Goal: Task Accomplishment & Management: Complete application form

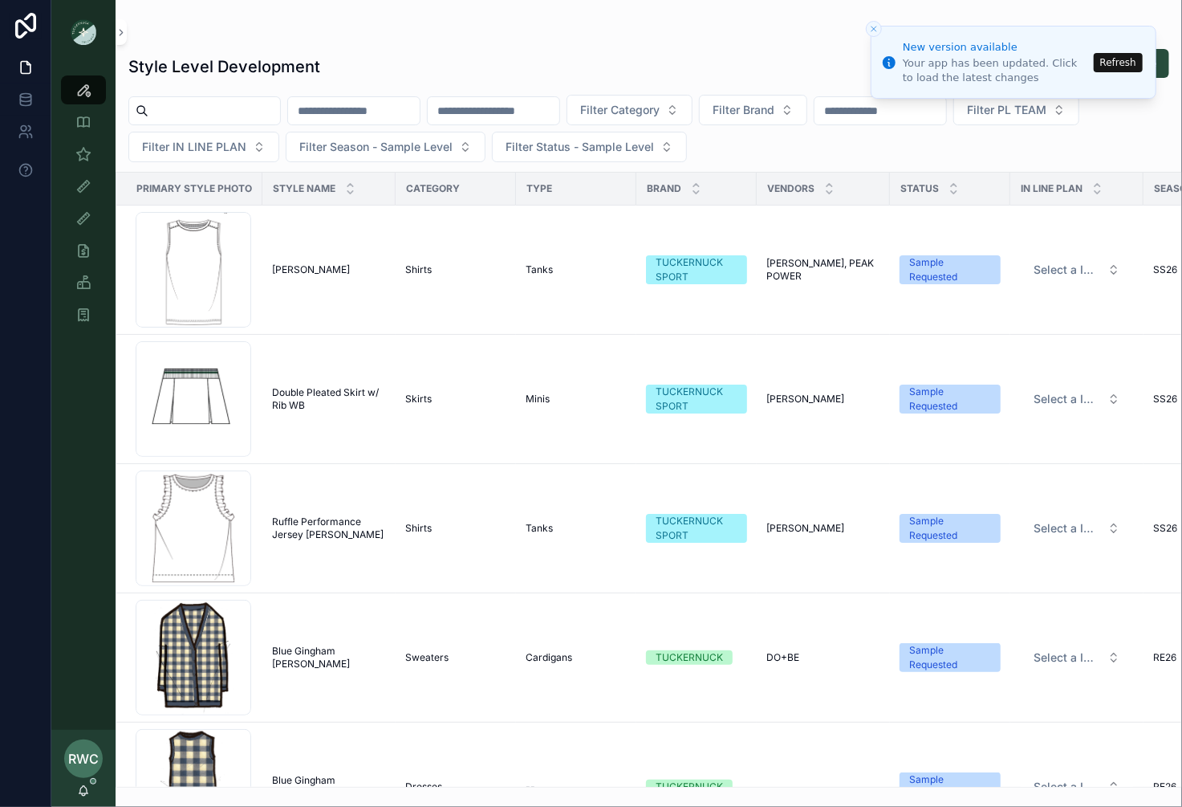
click at [1129, 61] on button "Refresh" at bounding box center [1118, 62] width 49 height 19
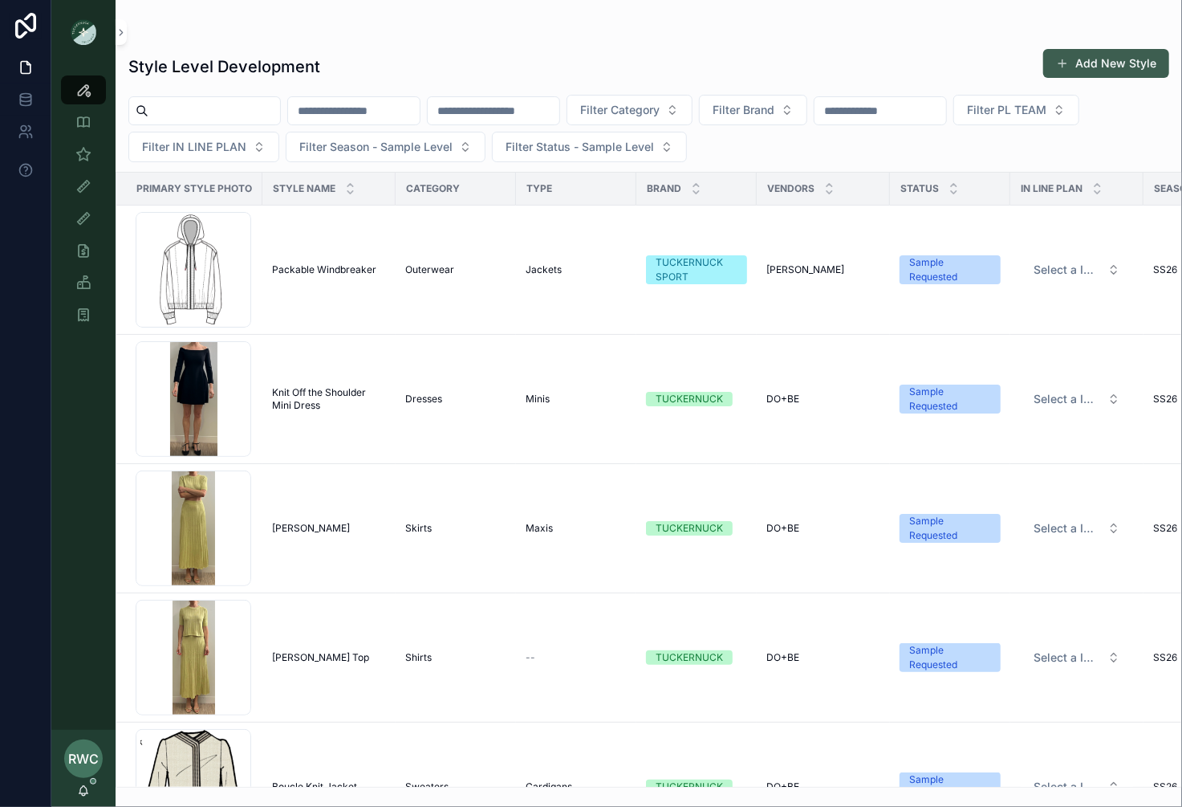
click at [1138, 65] on button "Add New Style" at bounding box center [1106, 63] width 126 height 29
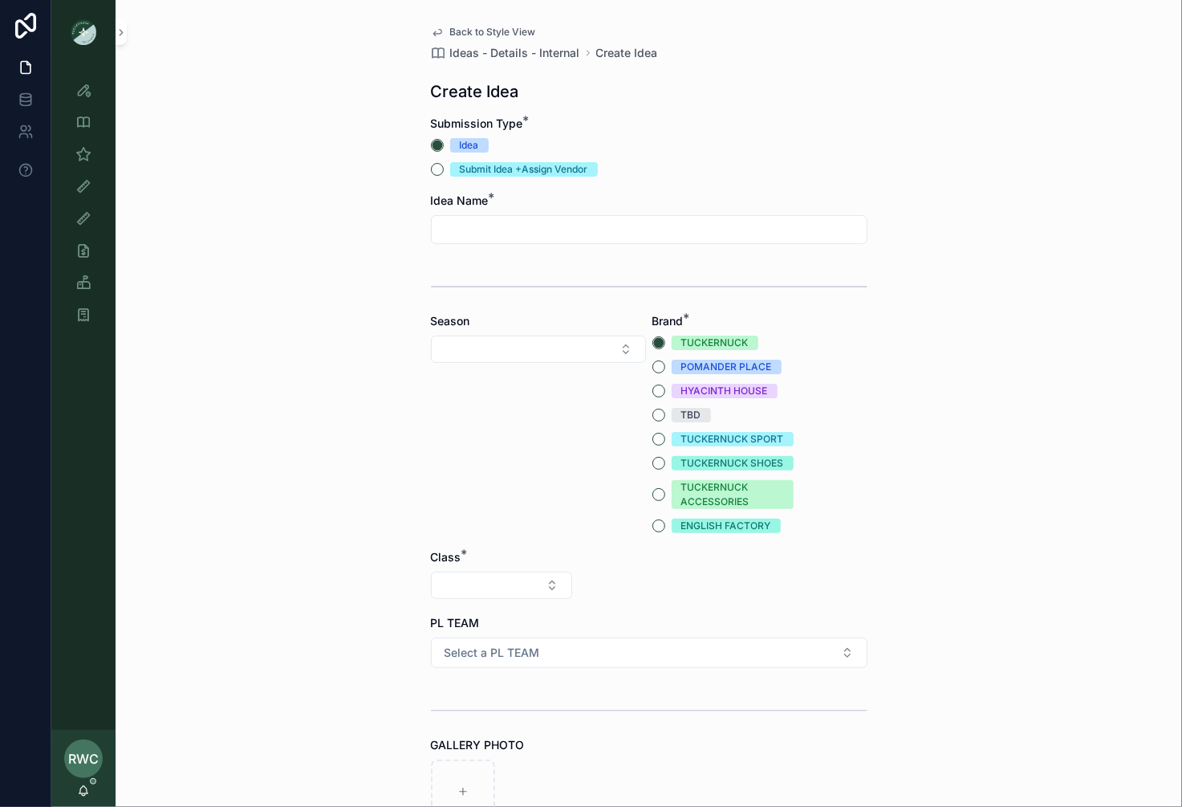
click at [464, 225] on input "scrollable content" at bounding box center [649, 229] width 435 height 22
type input "**********"
click at [655, 438] on button "TUCKERNUCK SPORT" at bounding box center [659, 439] width 13 height 13
click at [509, 577] on button "Select Button" at bounding box center [501, 584] width 141 height 27
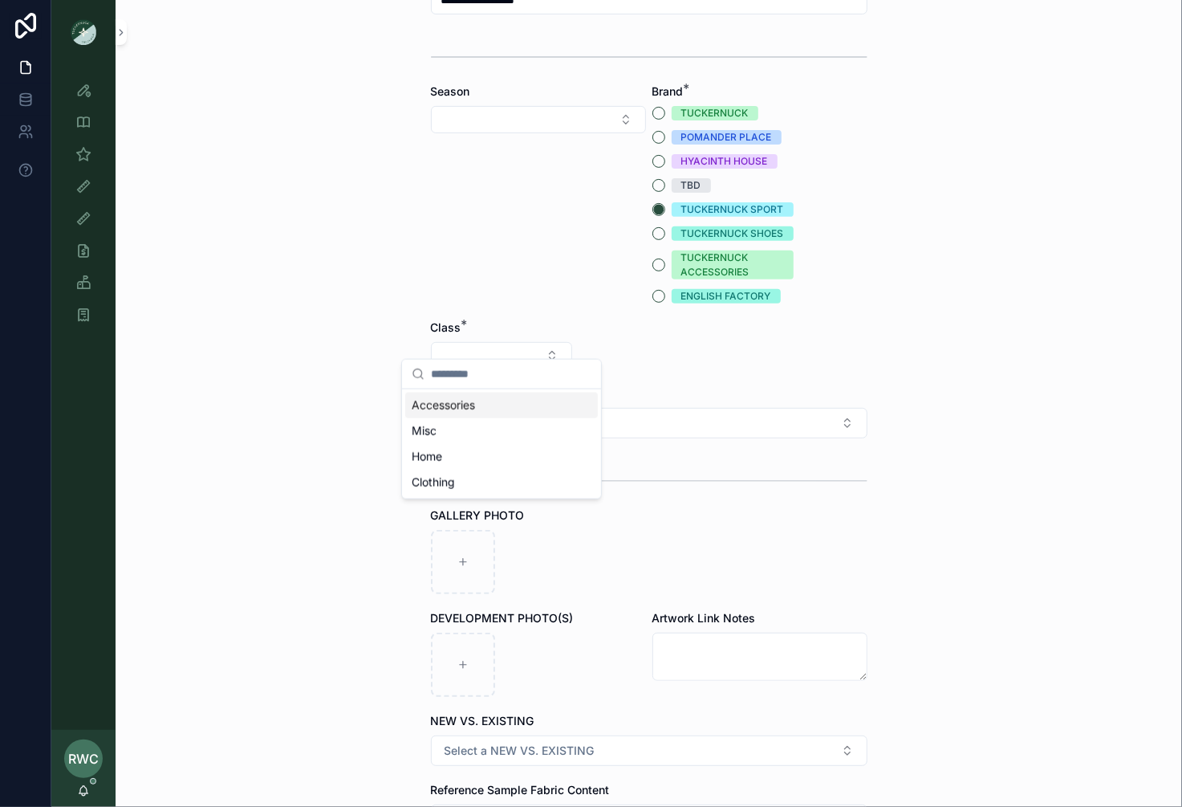
scroll to position [242, 0]
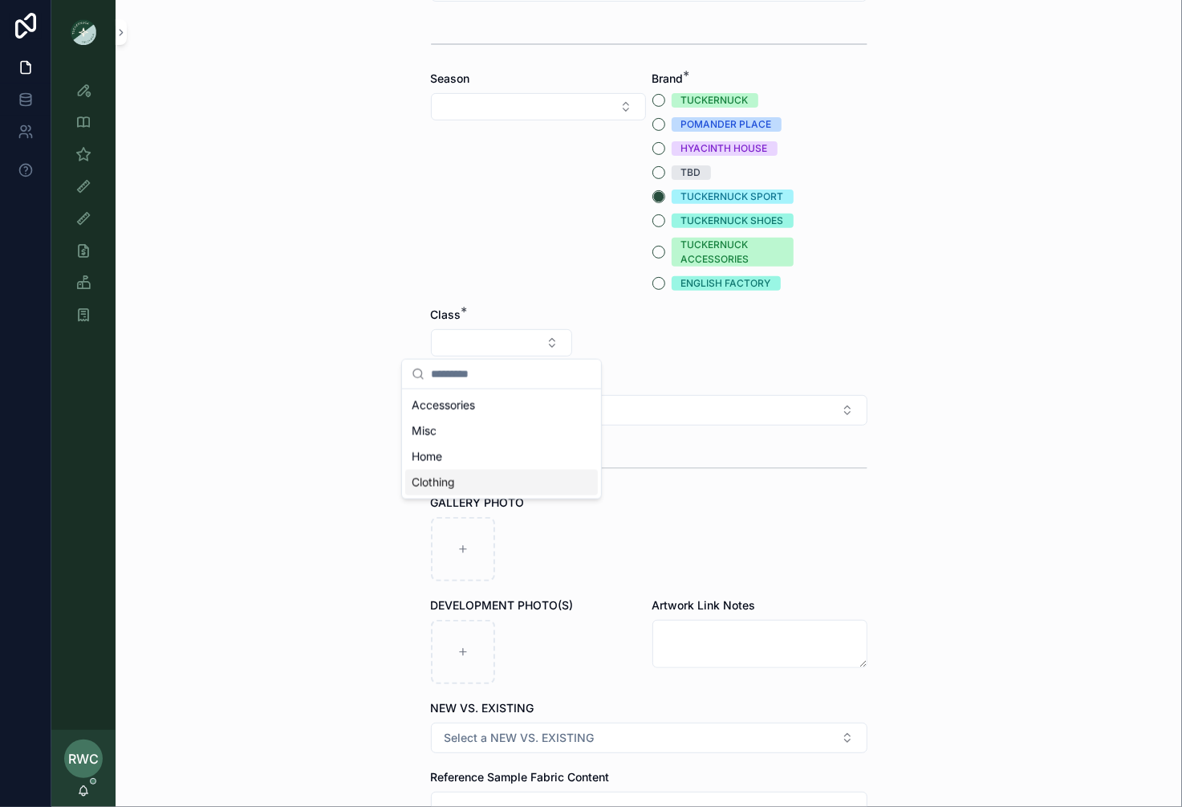
click at [453, 490] on div "Clothing" at bounding box center [501, 483] width 193 height 26
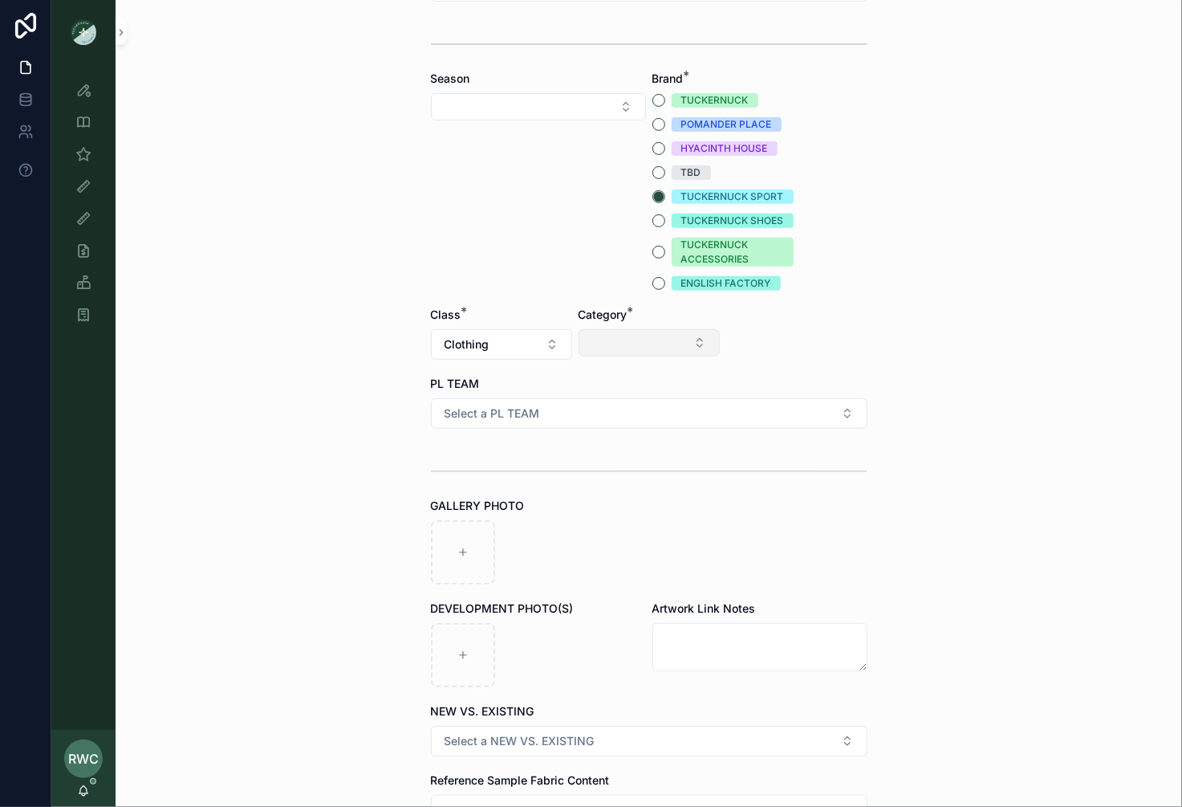
click at [648, 340] on button "Select Button" at bounding box center [649, 342] width 141 height 27
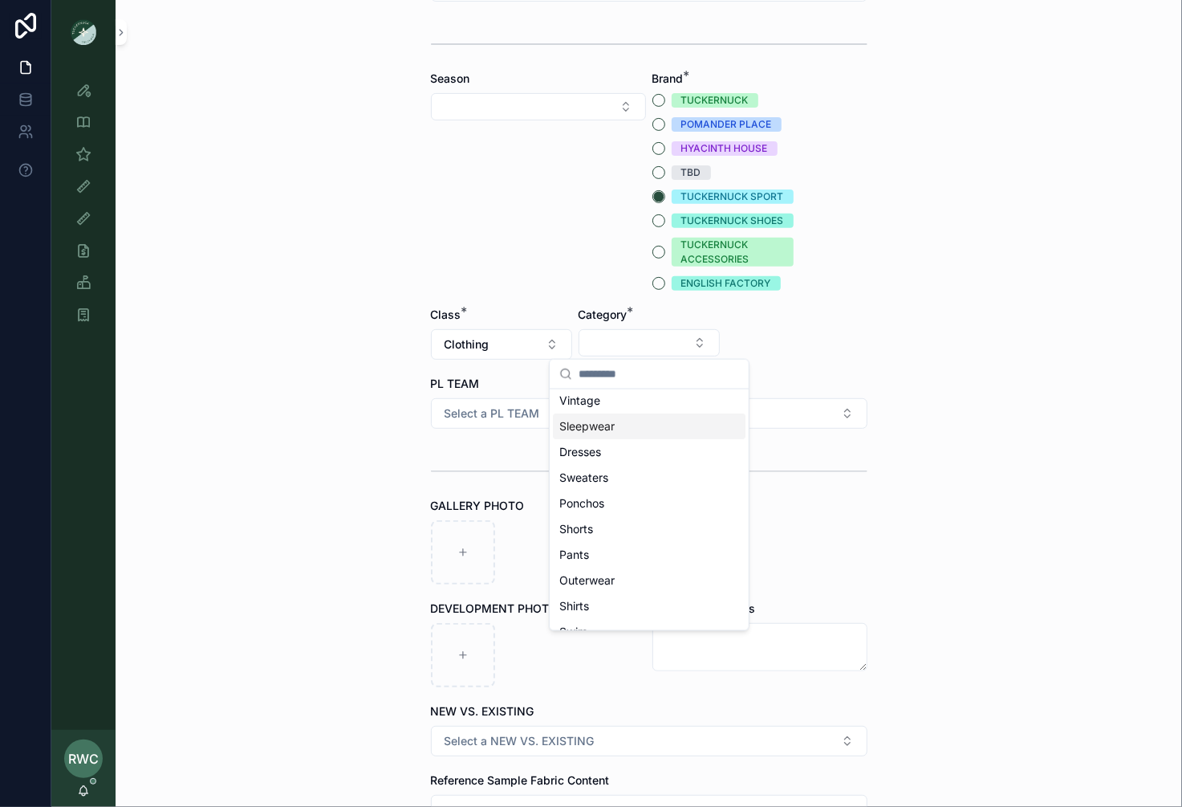
scroll to position [100, 0]
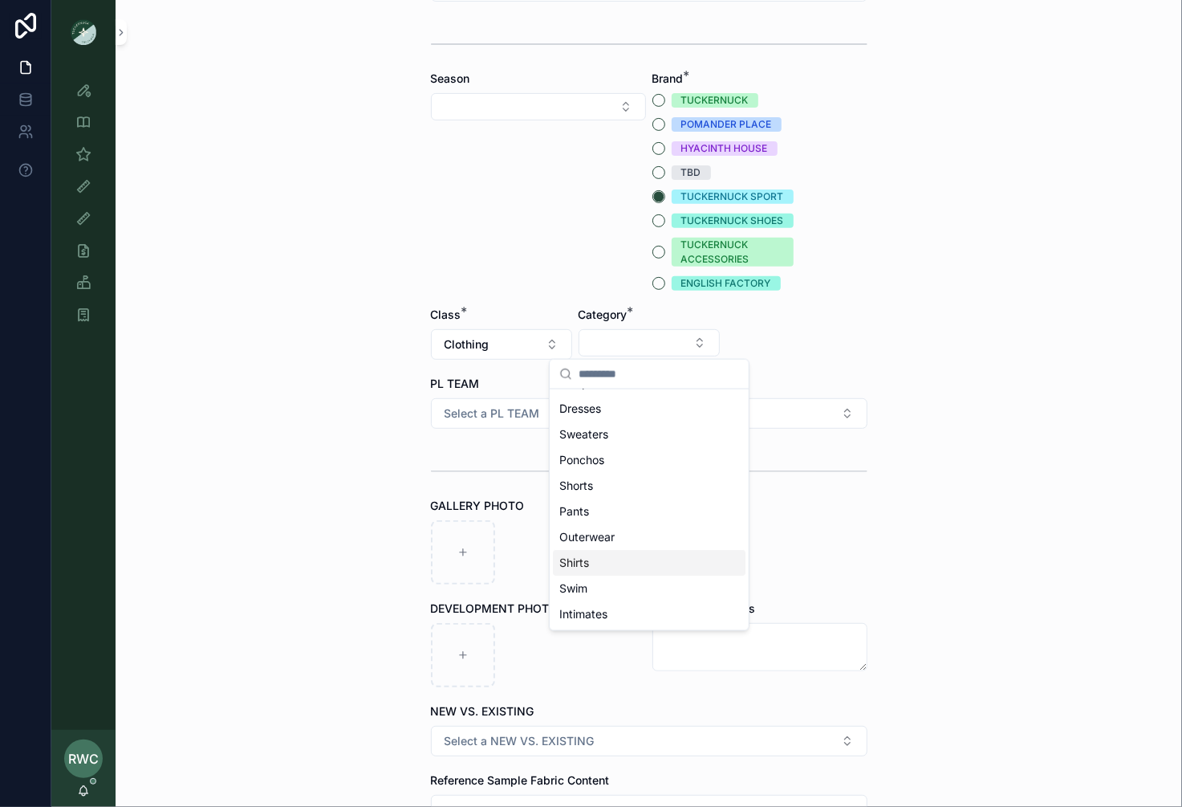
click at [598, 565] on div "Shirts" at bounding box center [649, 563] width 193 height 26
click at [791, 336] on button "Select Button" at bounding box center [796, 342] width 141 height 27
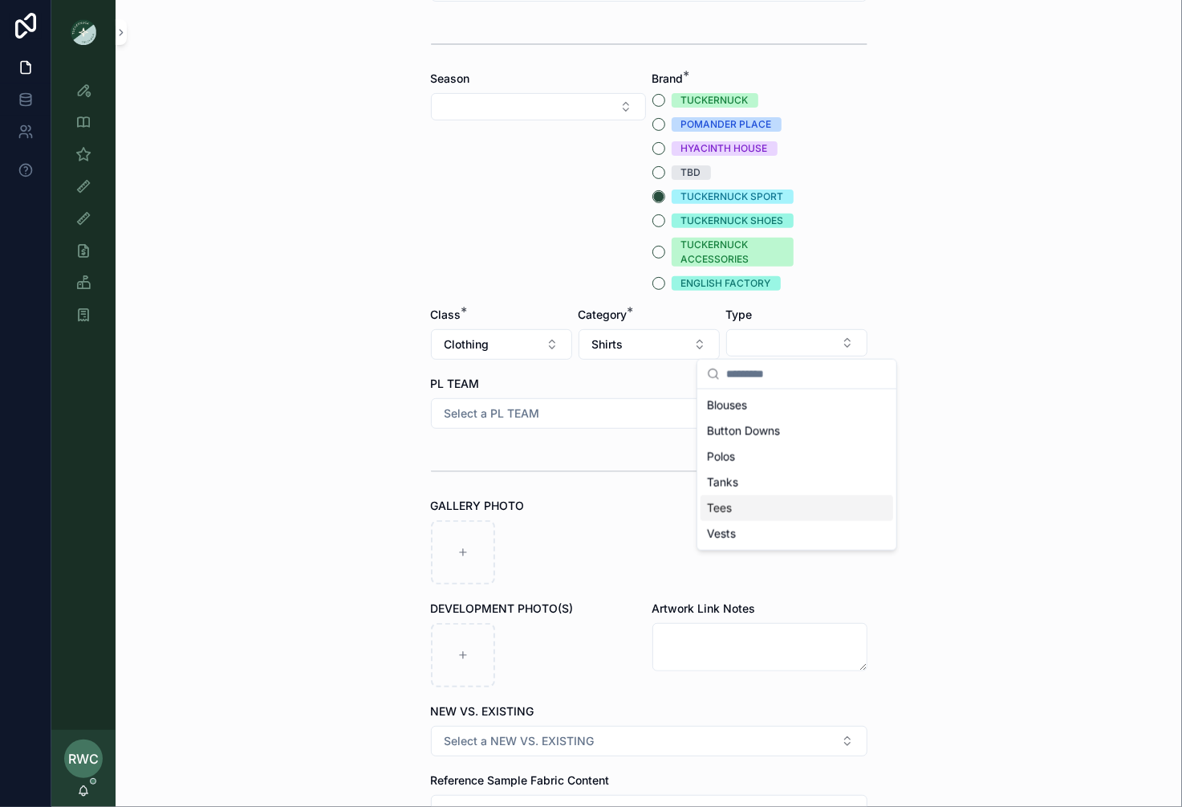
click at [750, 504] on div "Tees" at bounding box center [797, 508] width 193 height 26
click at [531, 399] on button "Select a PL TEAM" at bounding box center [649, 413] width 437 height 31
click at [502, 500] on div "[GEOGRAPHIC_DATA]" at bounding box center [649, 500] width 429 height 24
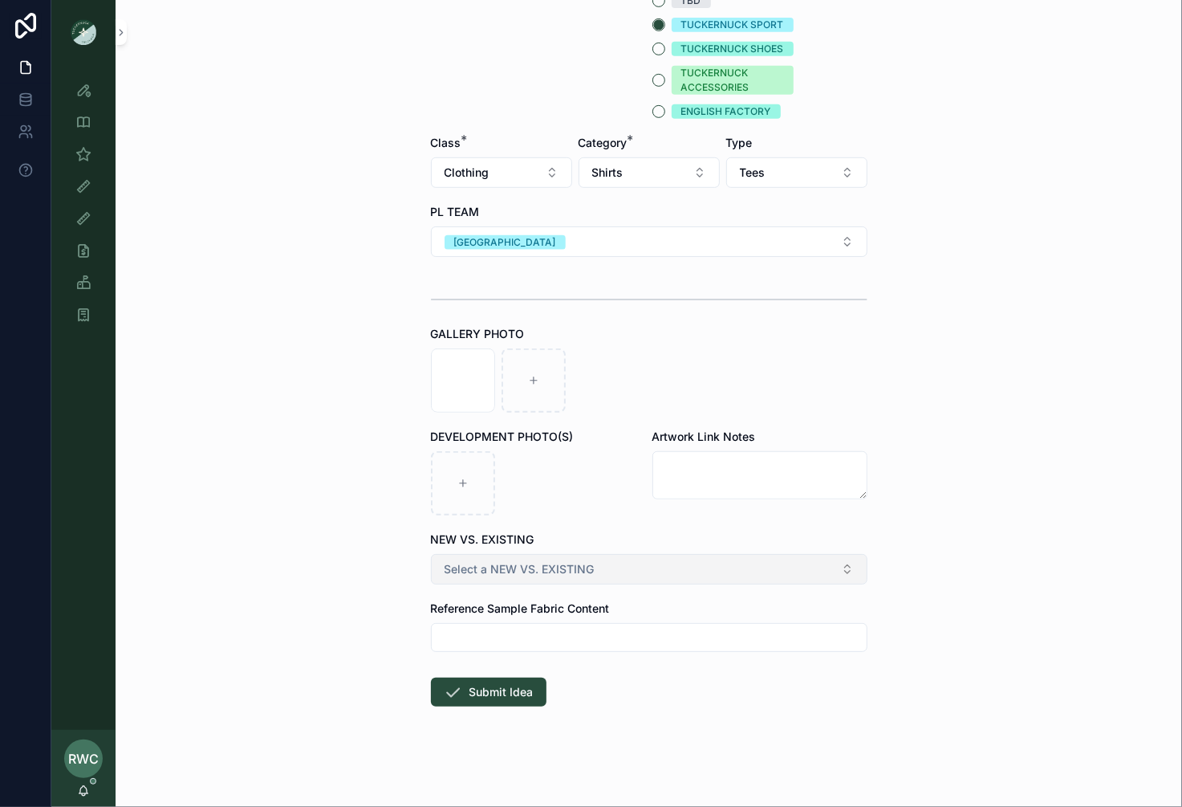
click at [506, 562] on span "Select a NEW VS. EXISTING" at bounding box center [520, 569] width 150 height 16
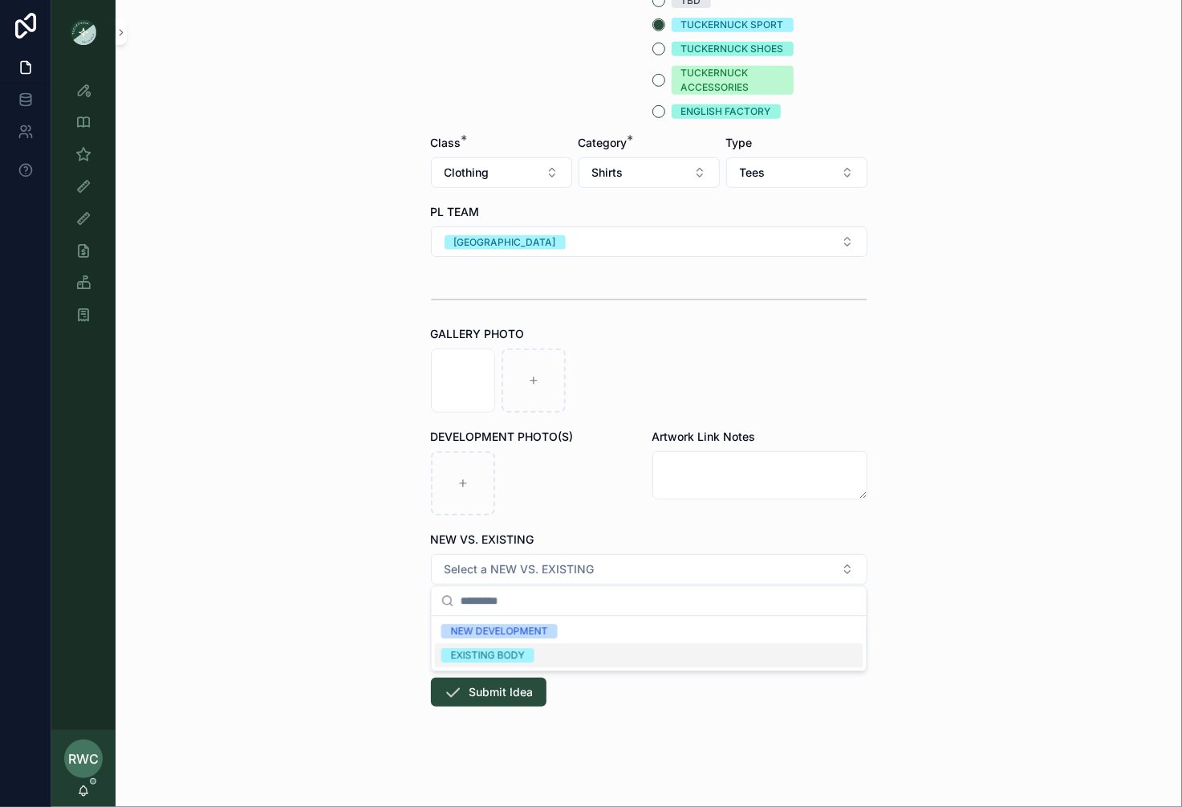
click at [486, 655] on div "EXISTING BODY" at bounding box center [488, 655] width 74 height 14
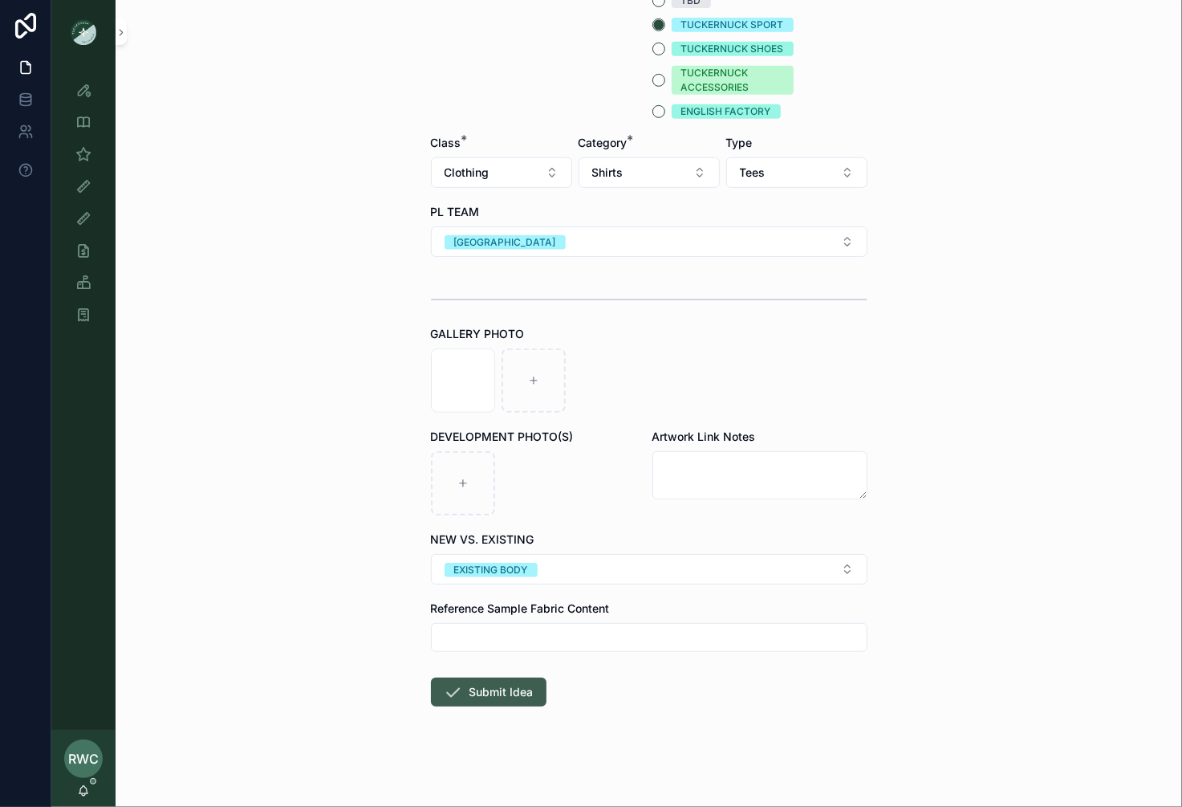
click at [482, 691] on button "Submit Idea" at bounding box center [489, 691] width 116 height 29
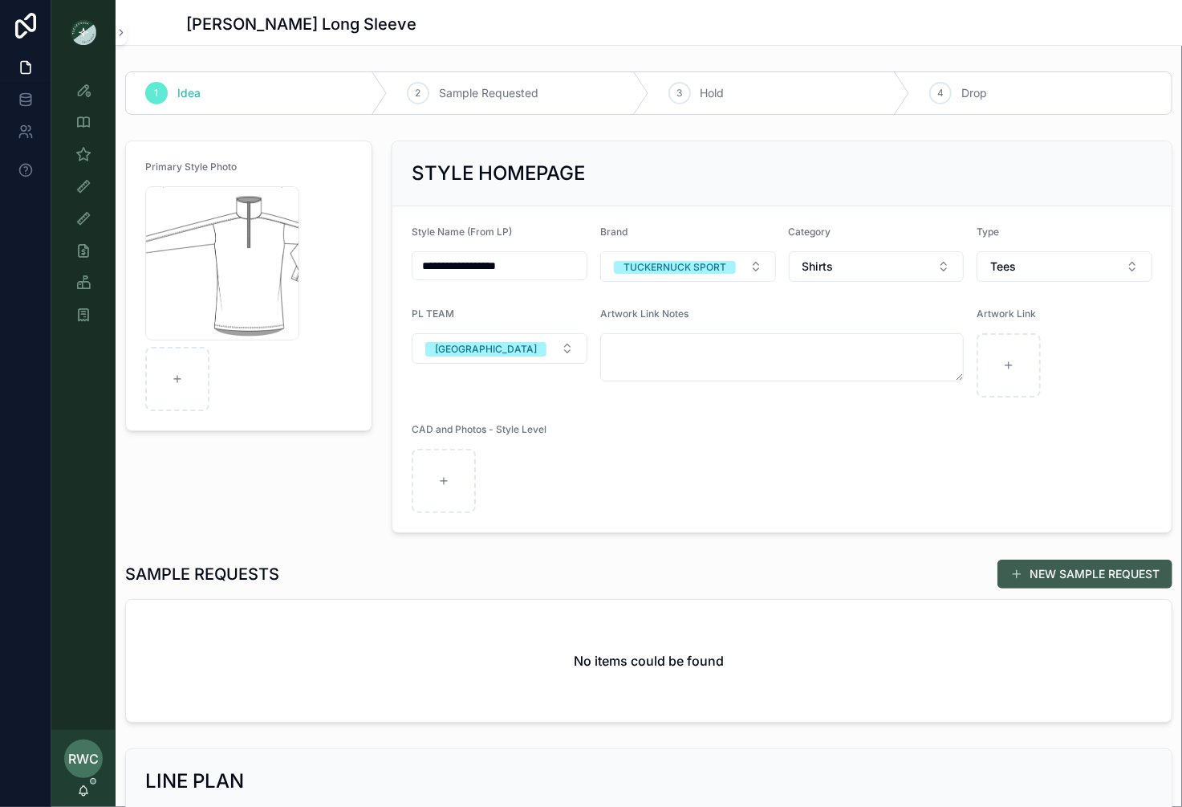
click at [1069, 572] on button "NEW SAMPLE REQUEST" at bounding box center [1085, 573] width 175 height 29
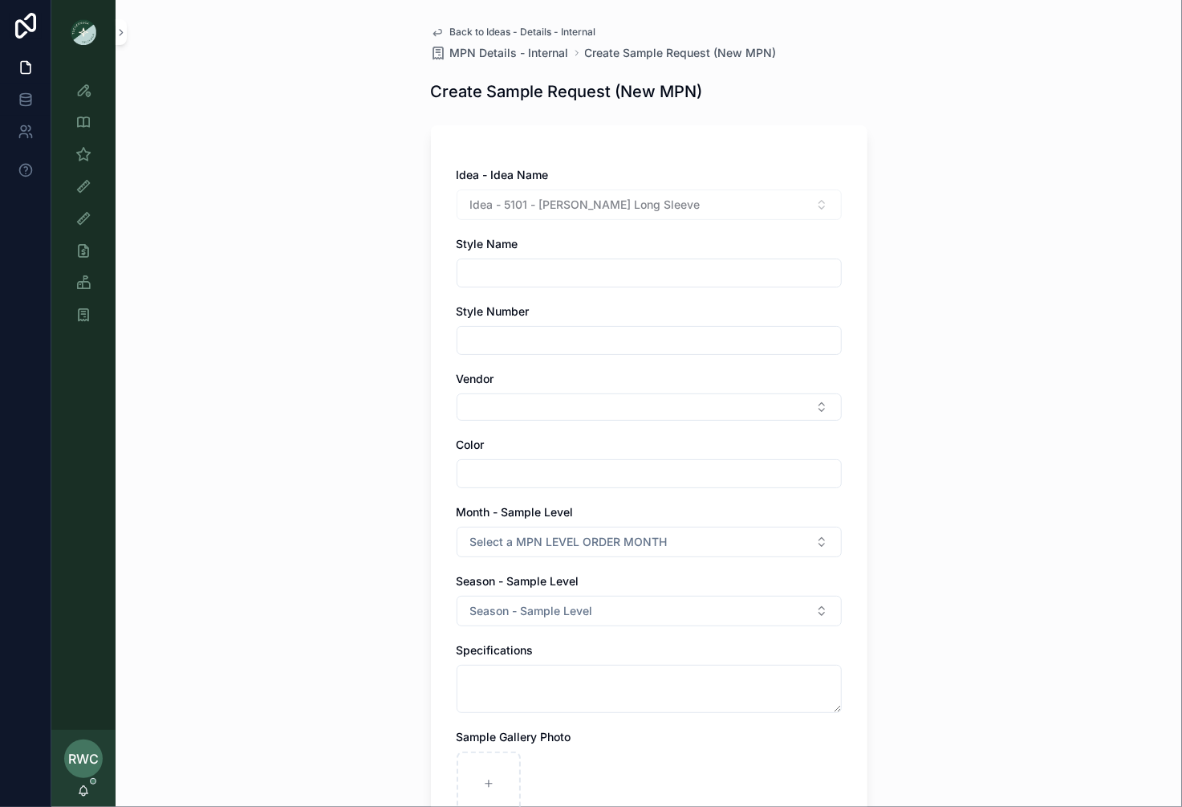
click at [535, 273] on input "scrollable content" at bounding box center [650, 273] width 384 height 22
paste input "**********"
drag, startPoint x: 771, startPoint y: 269, endPoint x: 197, endPoint y: 266, distance: 573.1
click at [201, 266] on div "**********" at bounding box center [649, 403] width 1067 height 807
paste input "scrollable content"
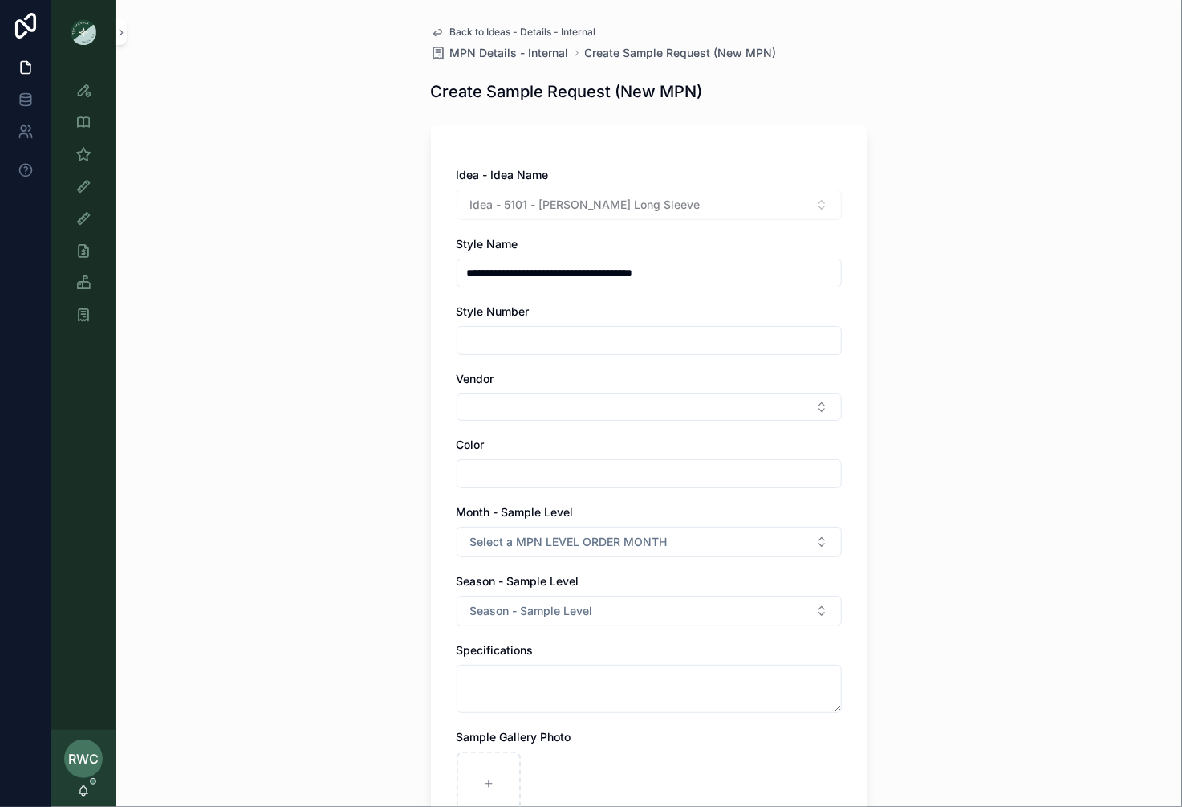
type input "**********"
click at [494, 336] on input "scrollable content" at bounding box center [650, 340] width 384 height 22
type input "******"
click at [471, 404] on button "Select Button" at bounding box center [649, 406] width 385 height 27
click at [549, 432] on input "*****" at bounding box center [658, 438] width 345 height 29
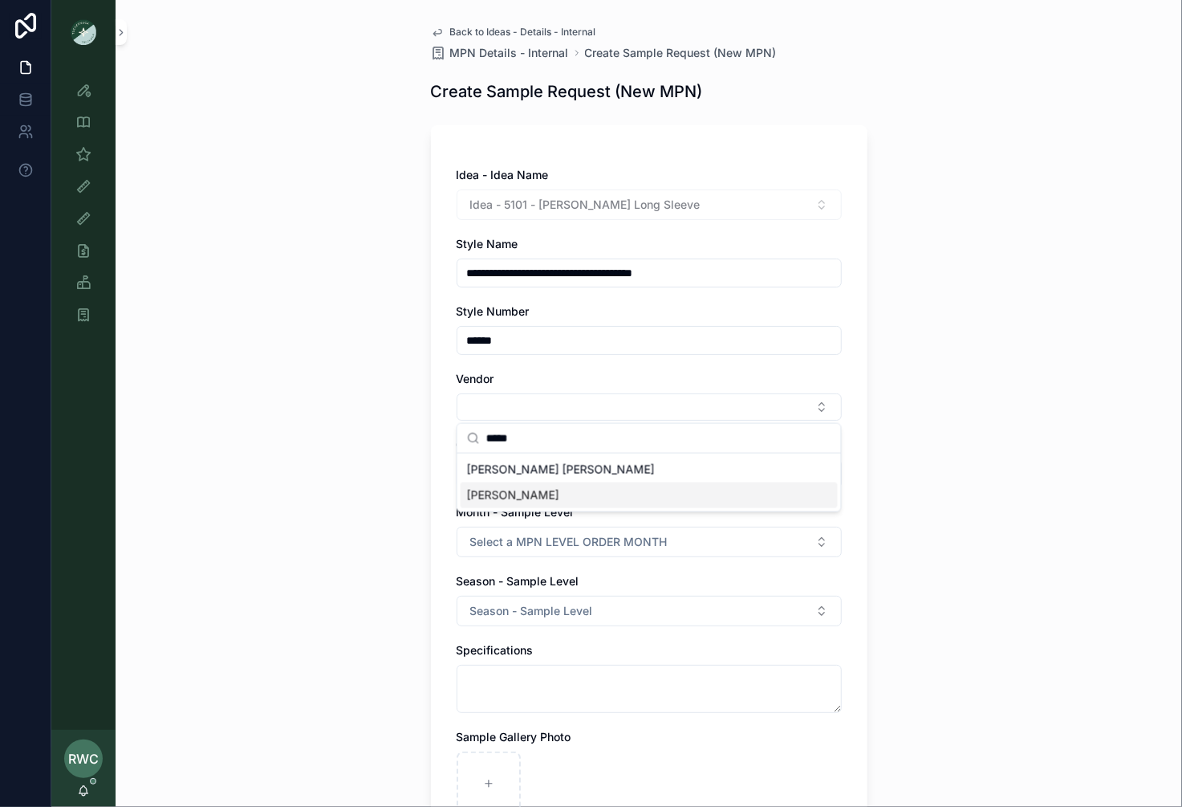
type input "*****"
click at [494, 490] on span "[PERSON_NAME]" at bounding box center [513, 495] width 92 height 16
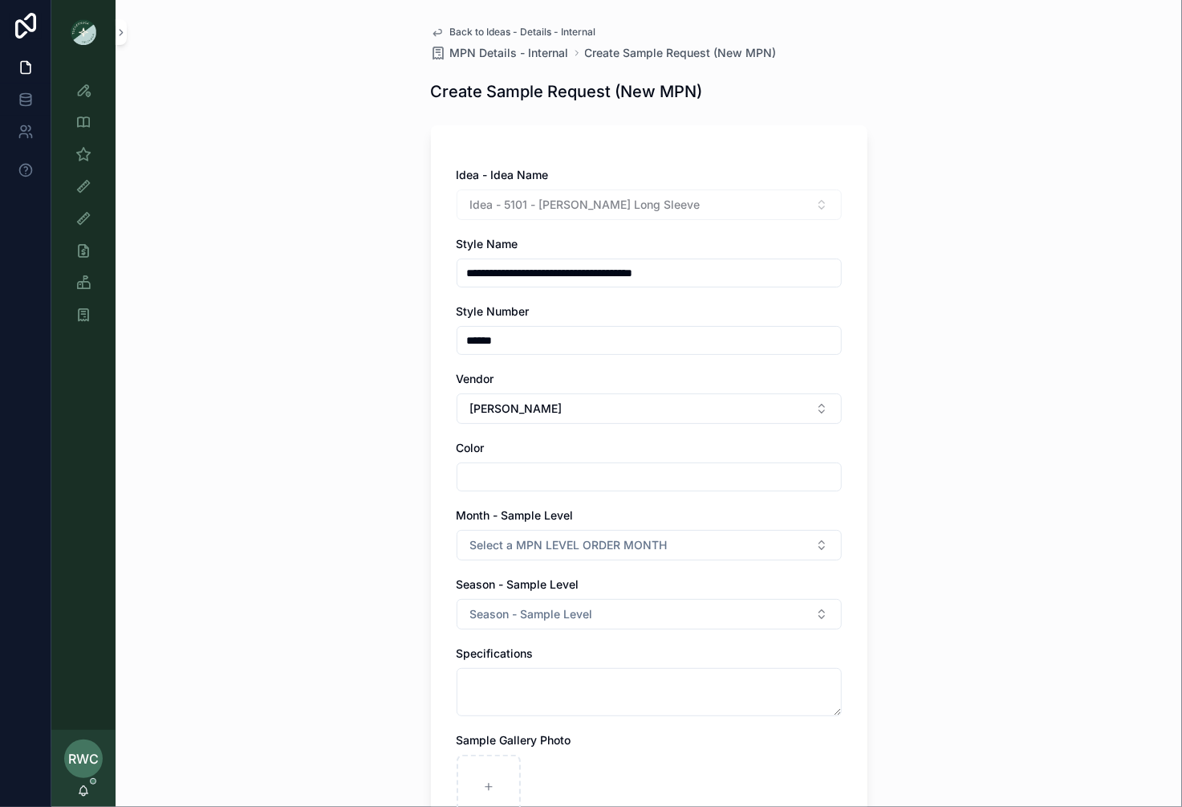
click at [520, 479] on input "scrollable content" at bounding box center [650, 477] width 384 height 22
type input "*"
type input "**********"
click at [603, 546] on span "Select a MPN LEVEL ORDER MONTH" at bounding box center [568, 545] width 197 height 16
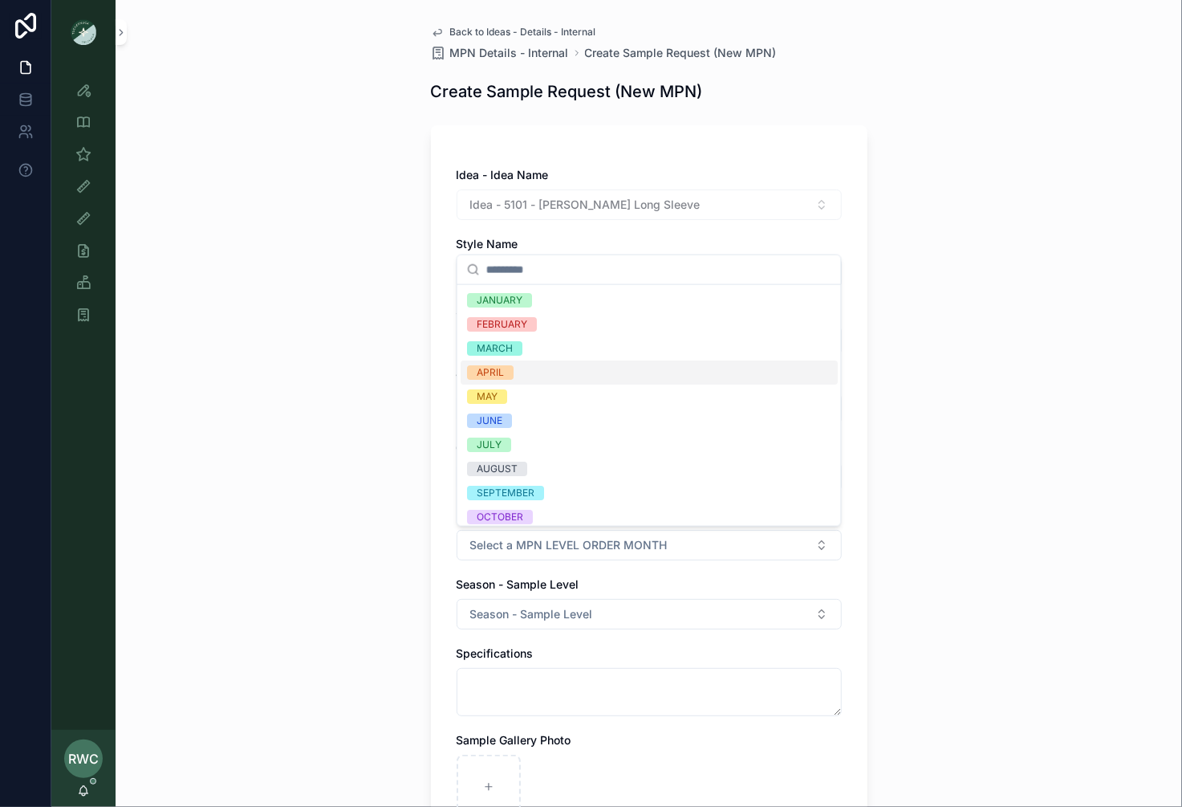
click at [557, 372] on div "APRIL" at bounding box center [649, 372] width 377 height 24
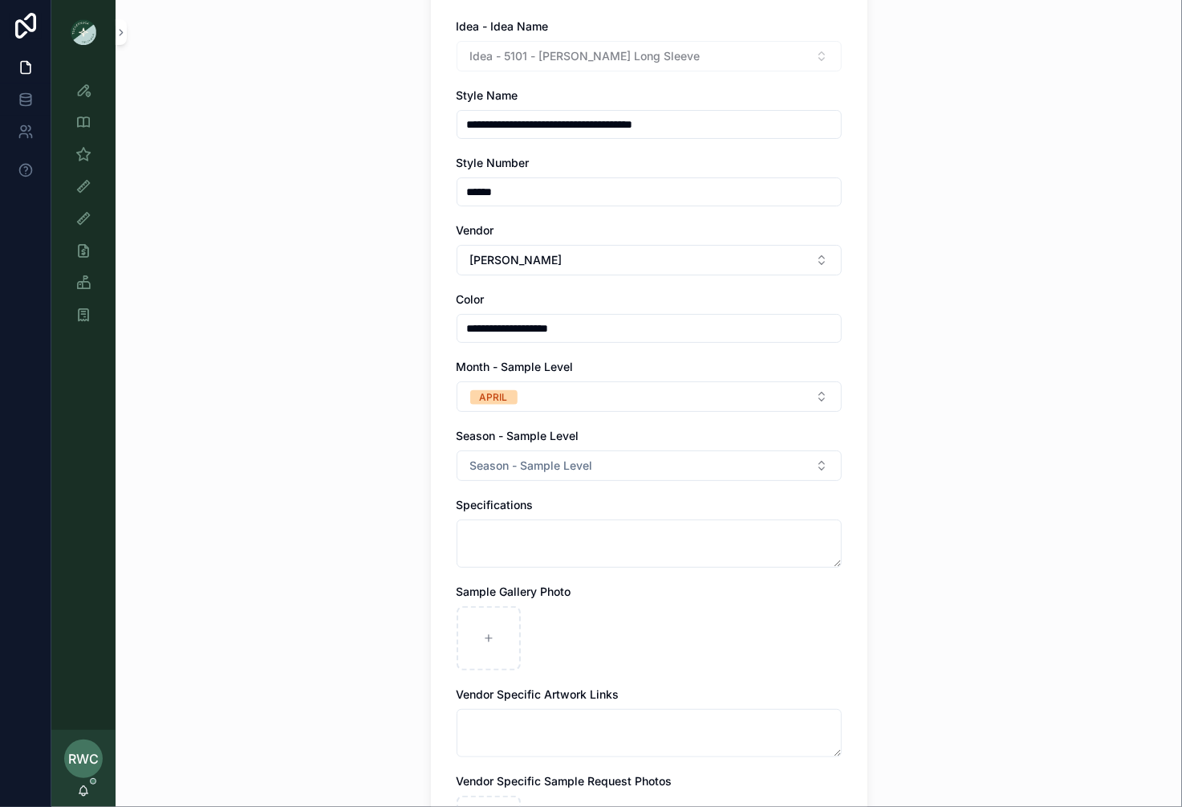
scroll to position [181, 0]
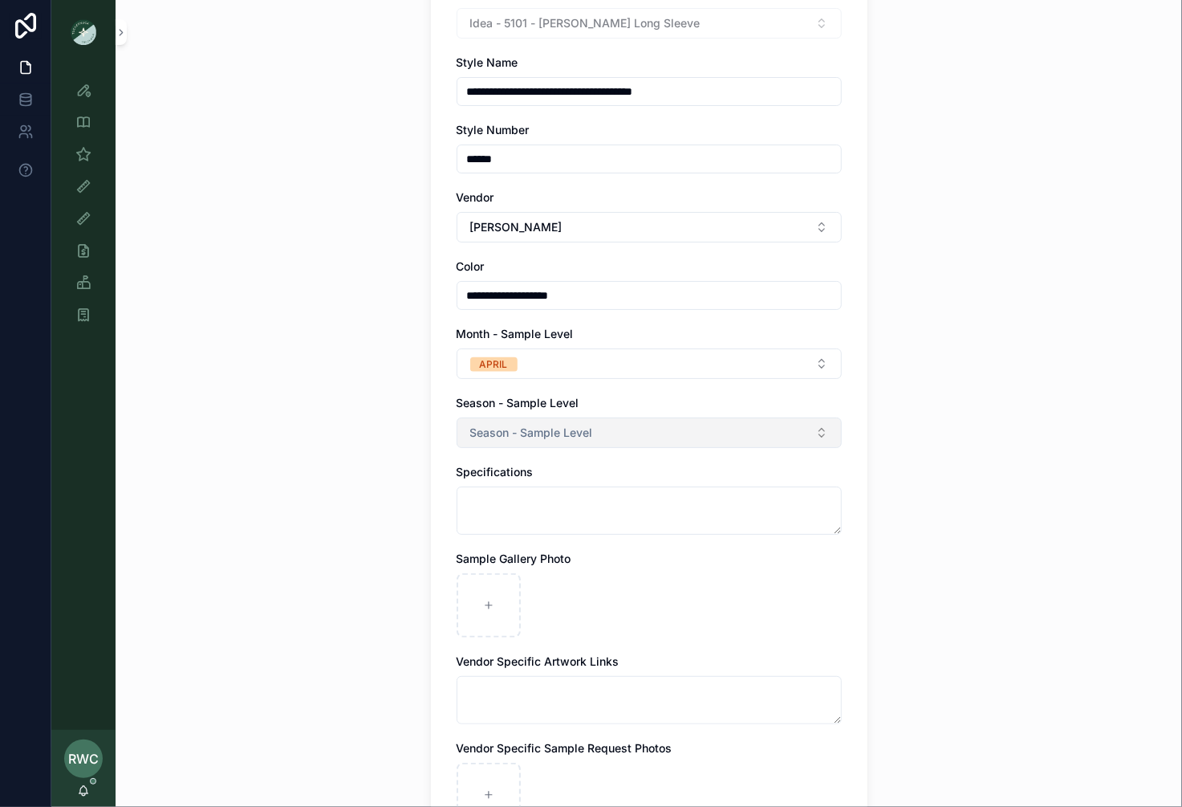
click at [644, 429] on button "Season - Sample Level" at bounding box center [649, 432] width 385 height 31
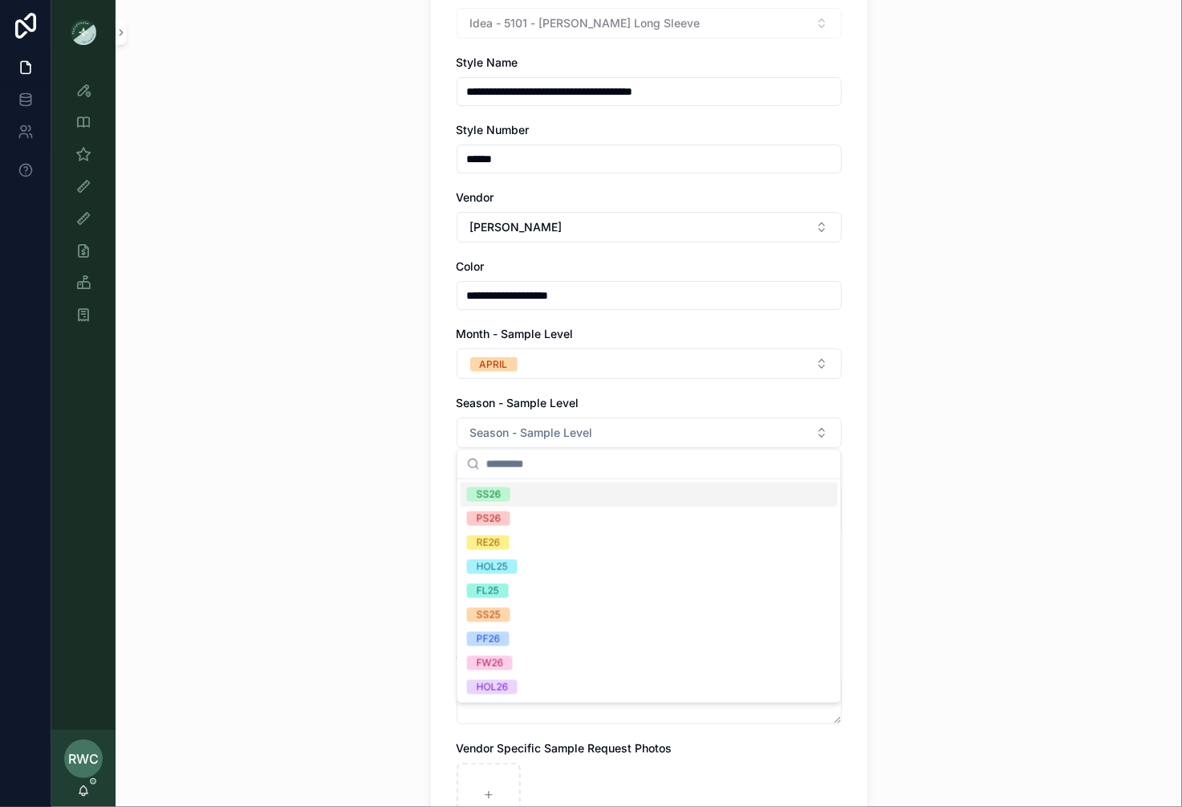
click at [591, 491] on div "SS26" at bounding box center [649, 494] width 377 height 24
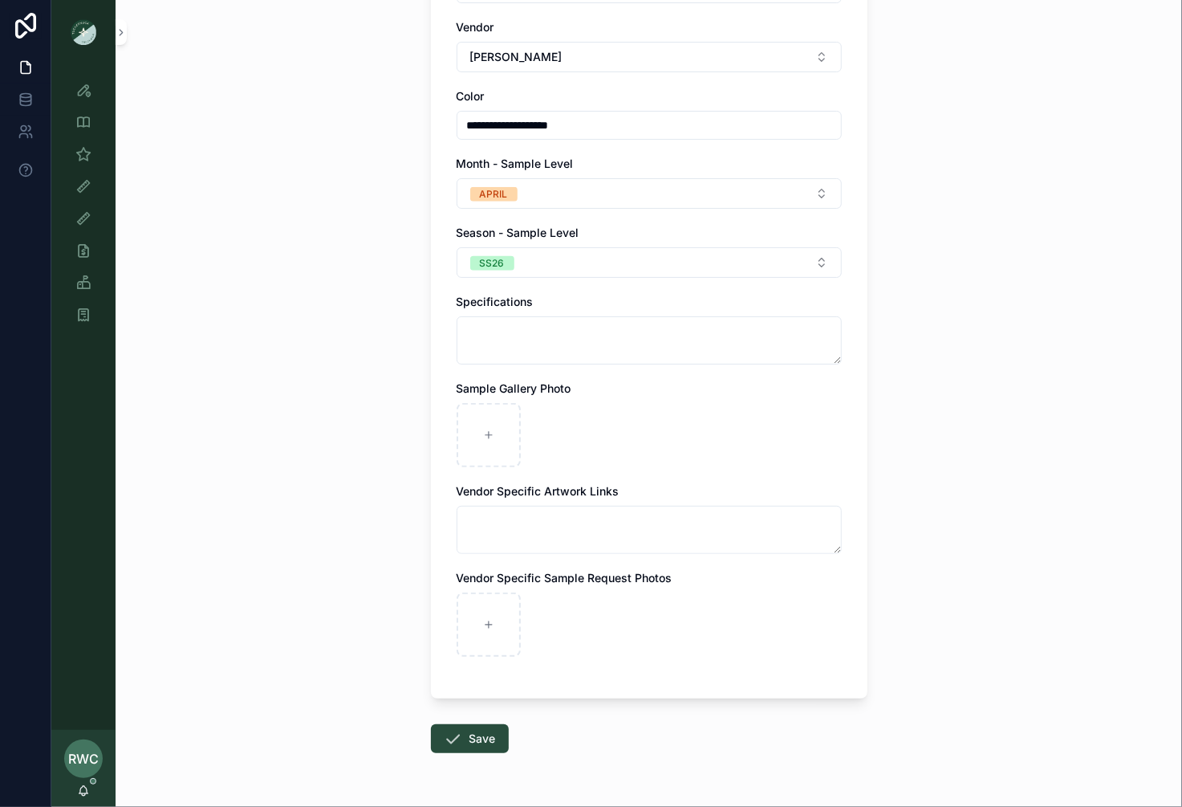
scroll to position [398, 0]
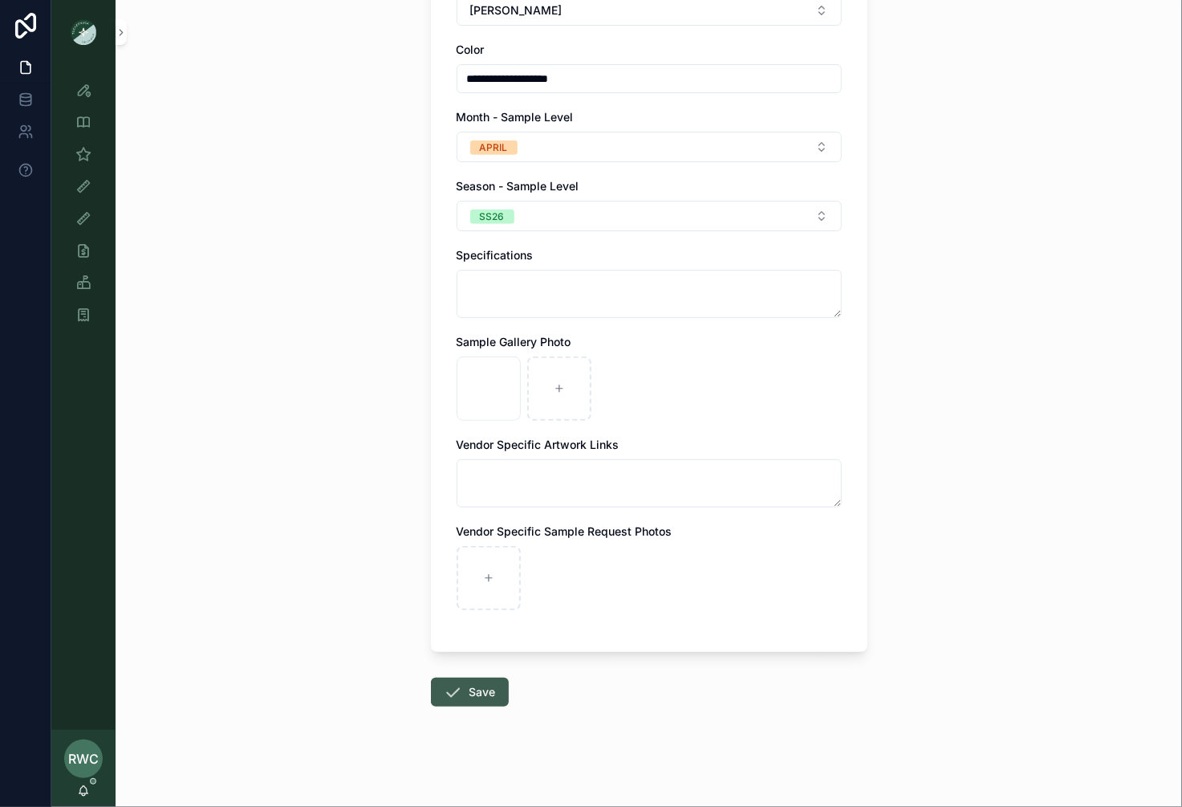
click at [482, 694] on button "Save" at bounding box center [470, 691] width 78 height 29
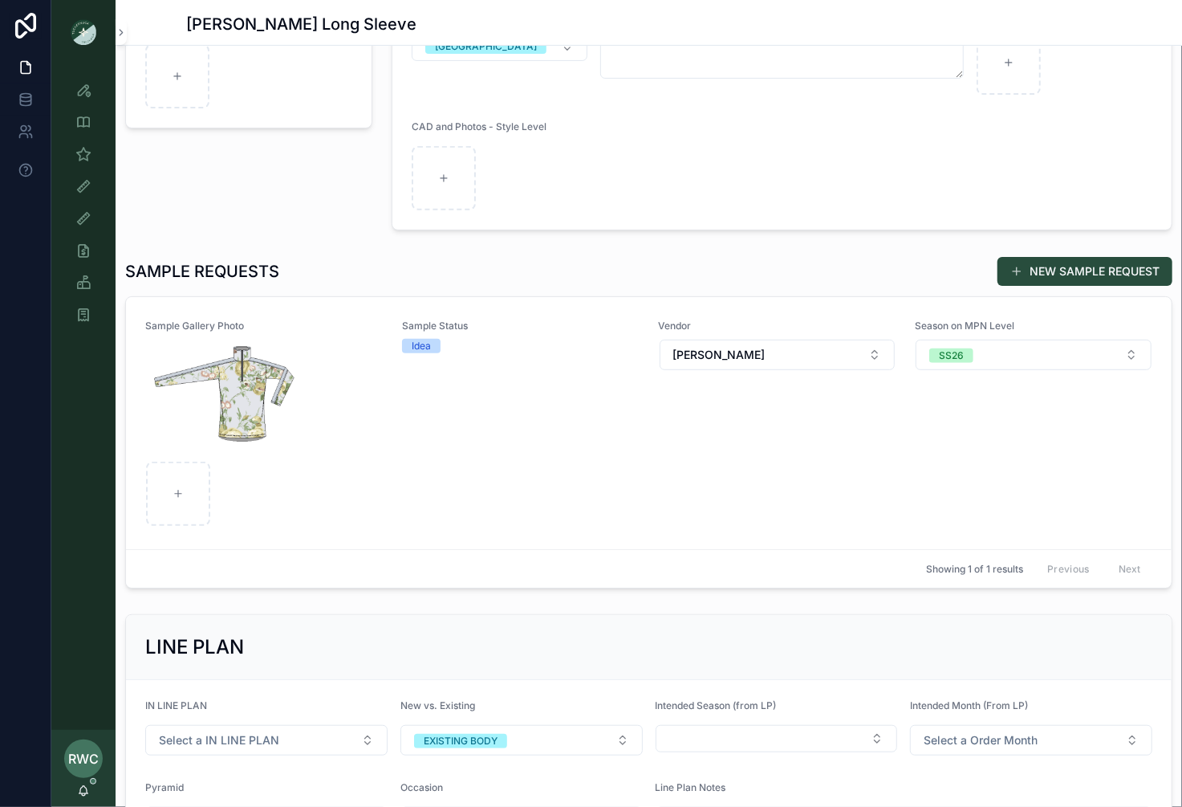
scroll to position [295, 0]
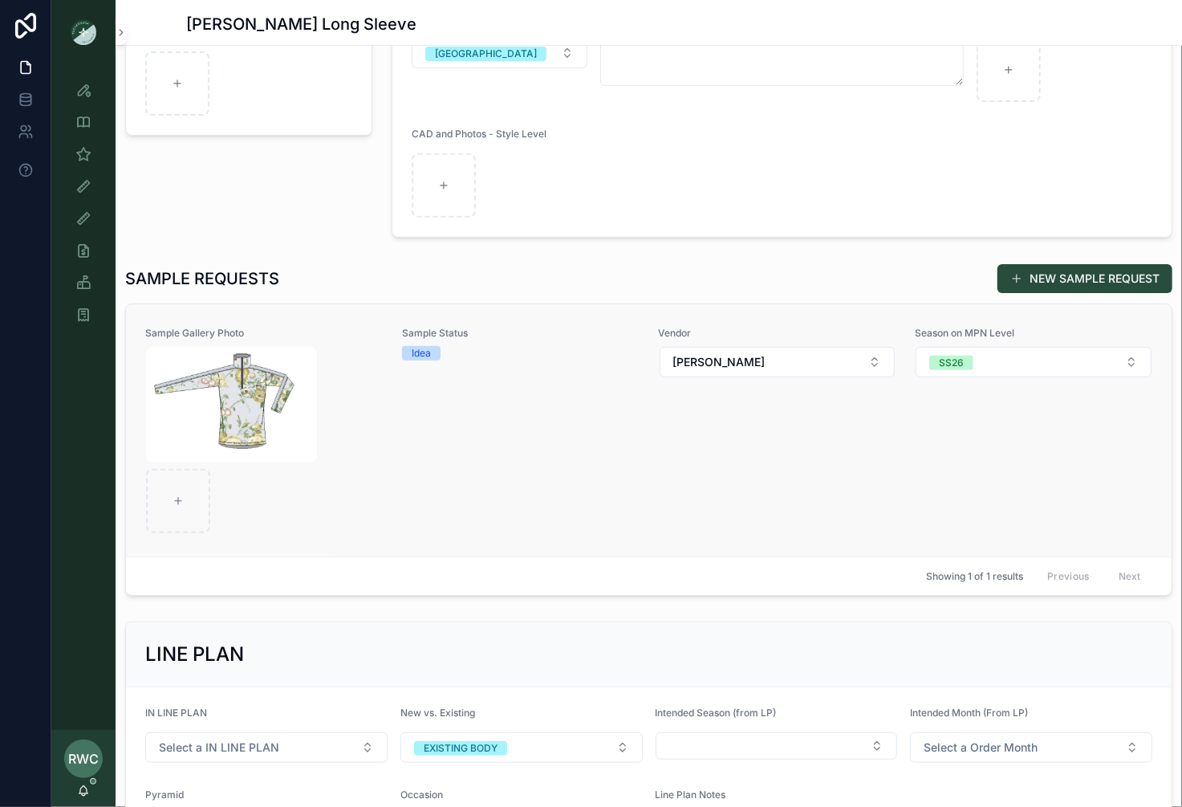
click at [450, 423] on div "Sample Status Idea" at bounding box center [521, 430] width 238 height 207
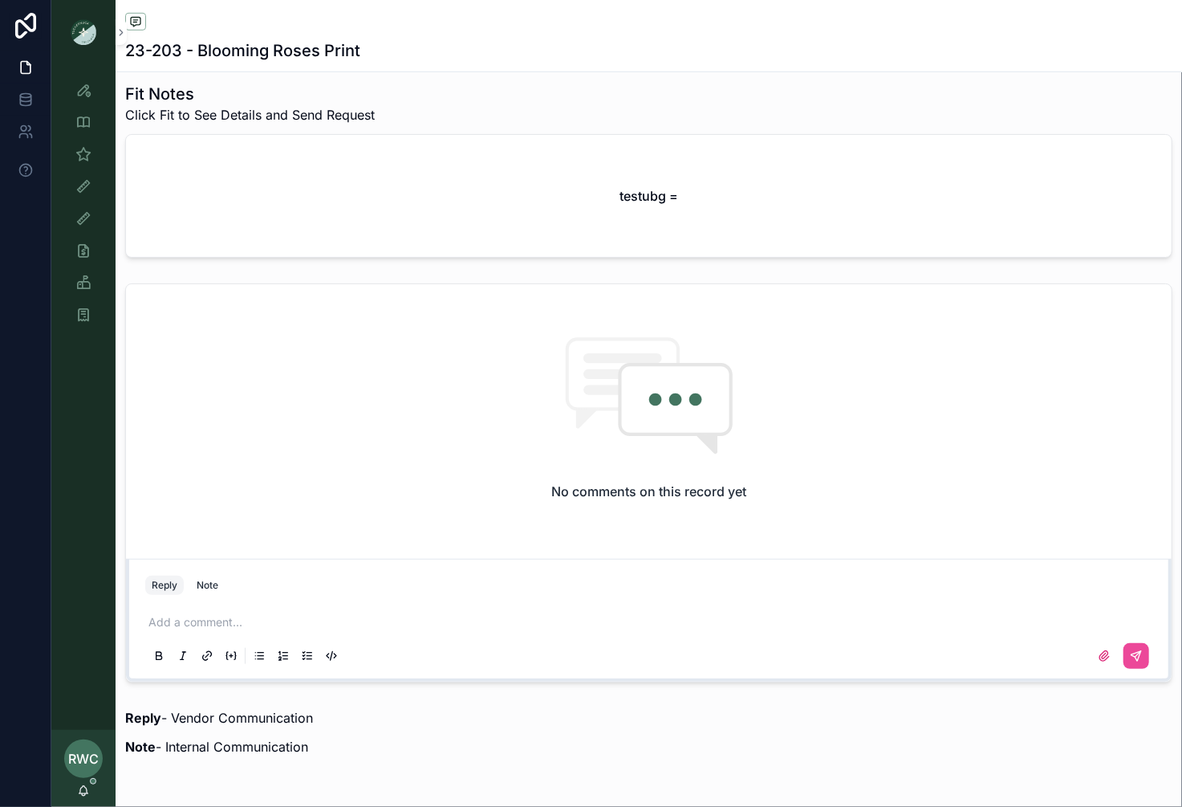
scroll to position [903, 0]
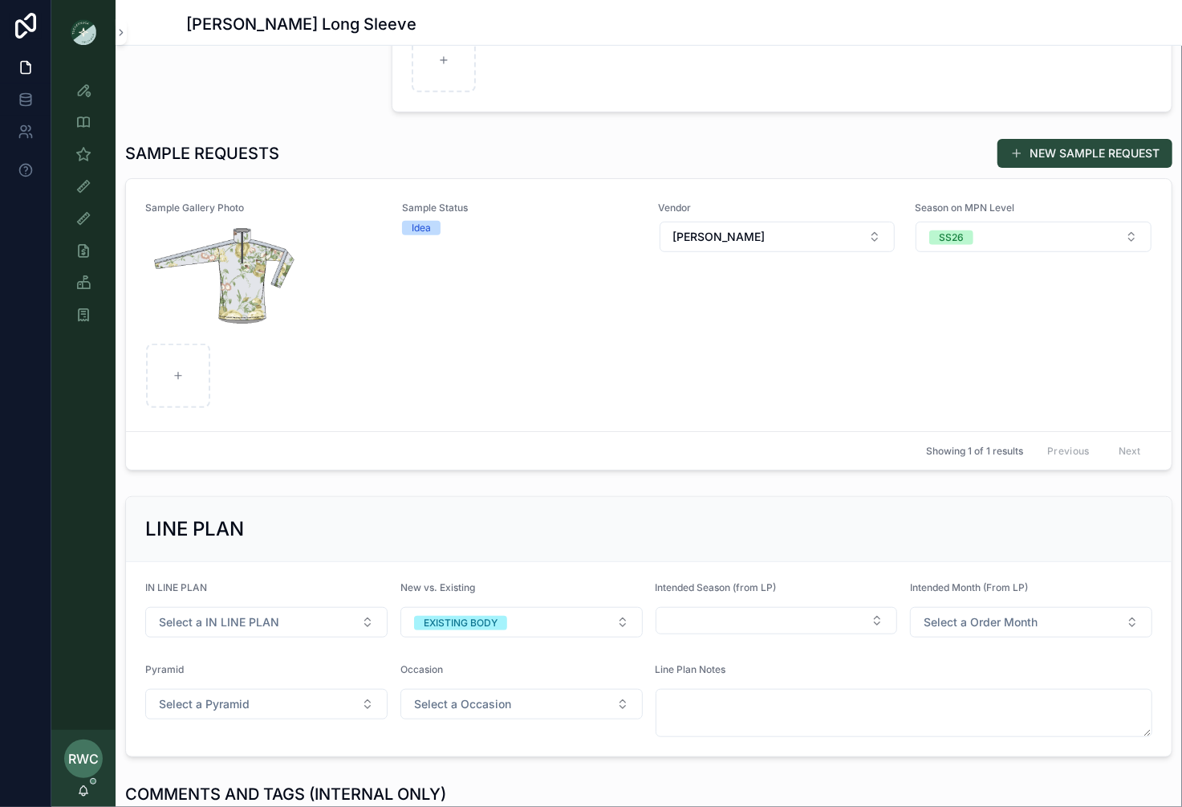
scroll to position [293, 0]
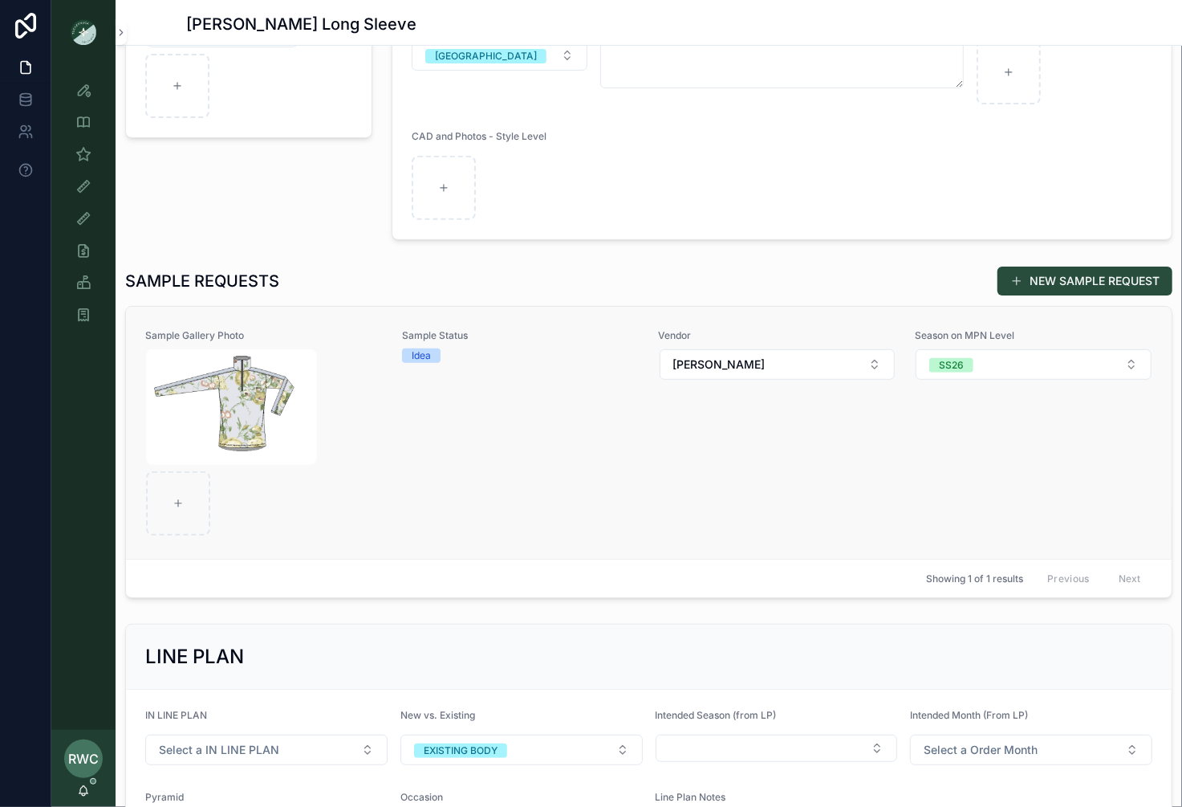
click at [612, 423] on div "Sample Status Idea" at bounding box center [521, 432] width 238 height 207
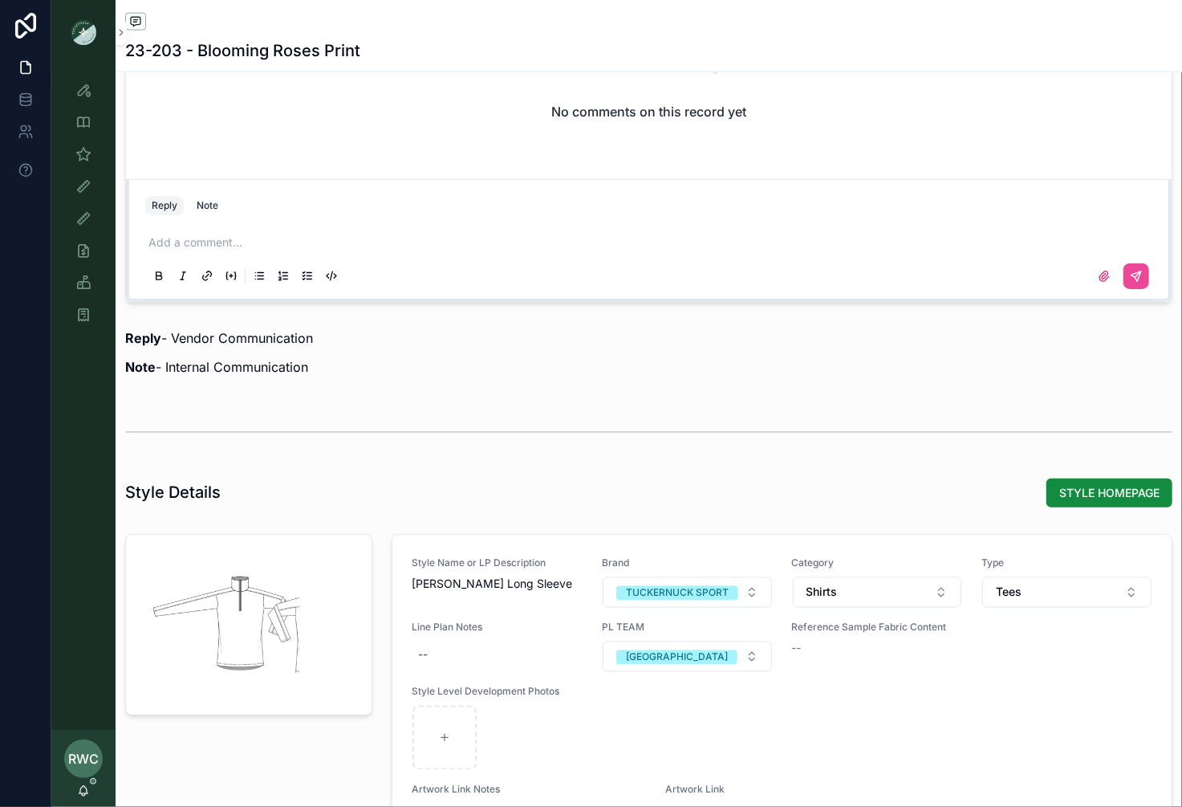
scroll to position [432, 0]
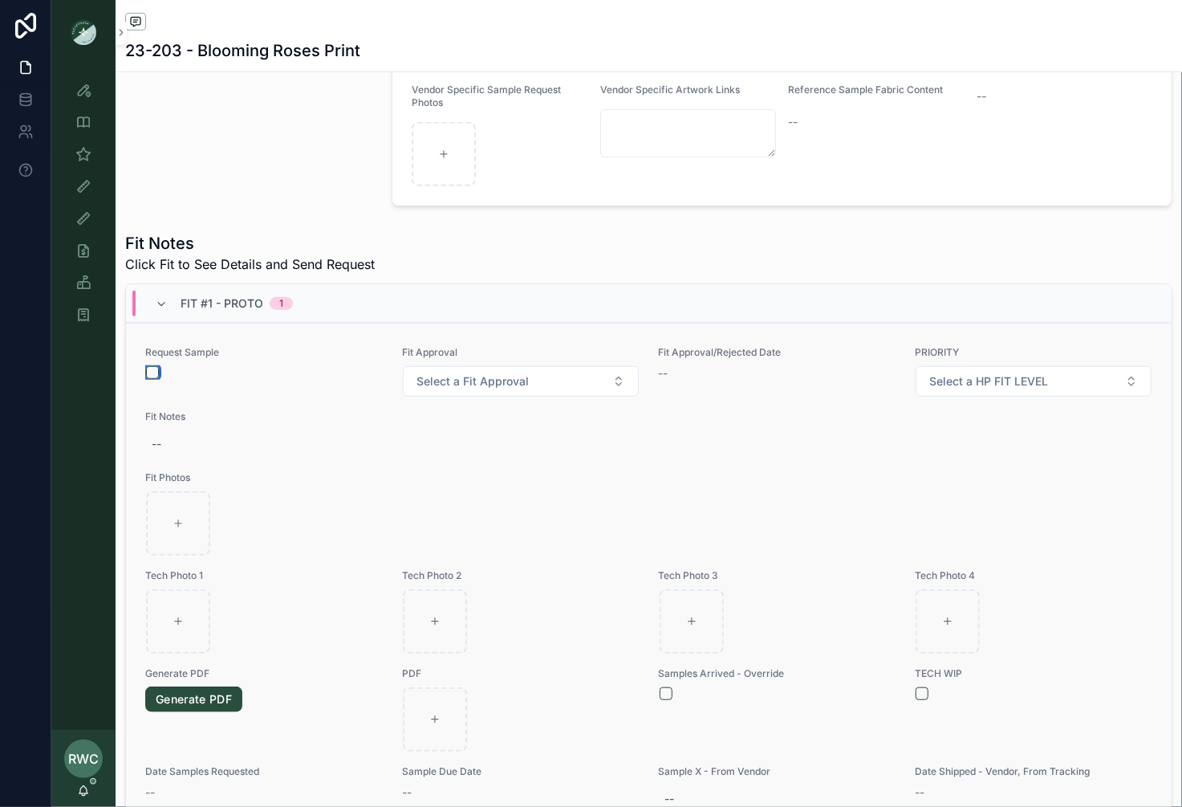
click at [150, 366] on button "scrollable content" at bounding box center [152, 372] width 13 height 13
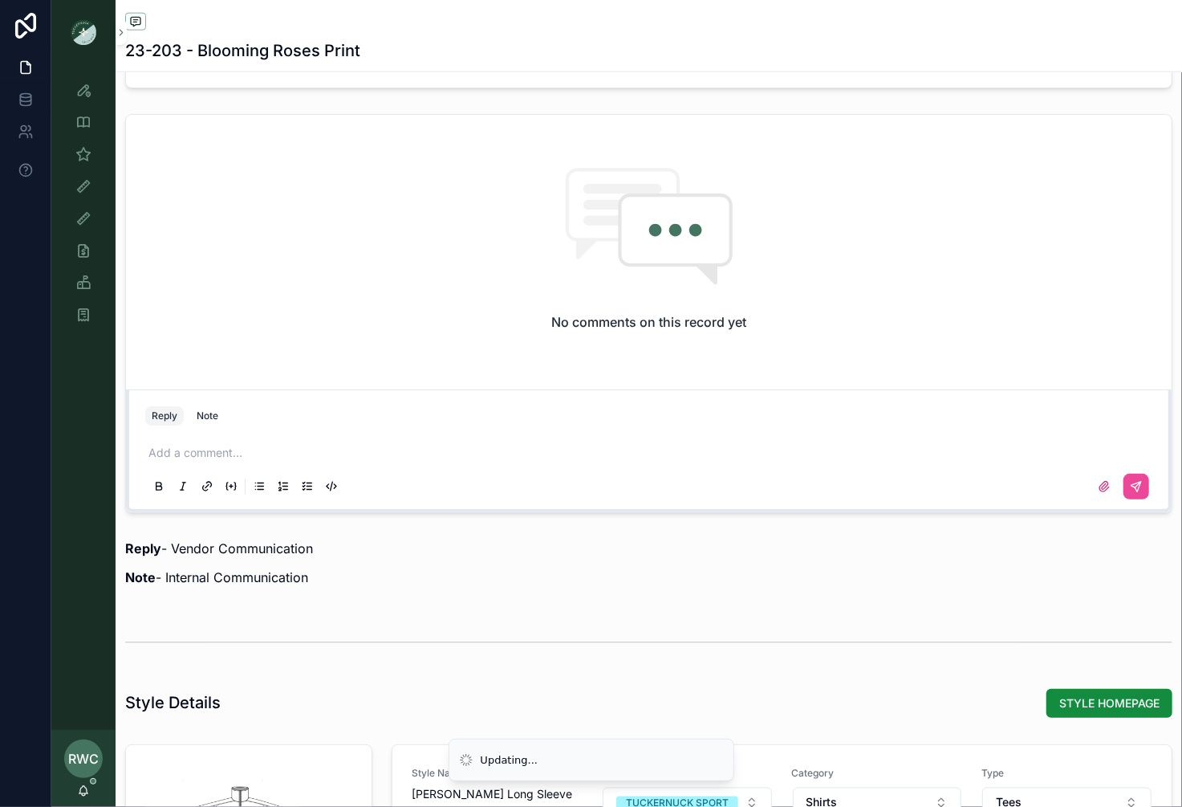
scroll to position [1270, 0]
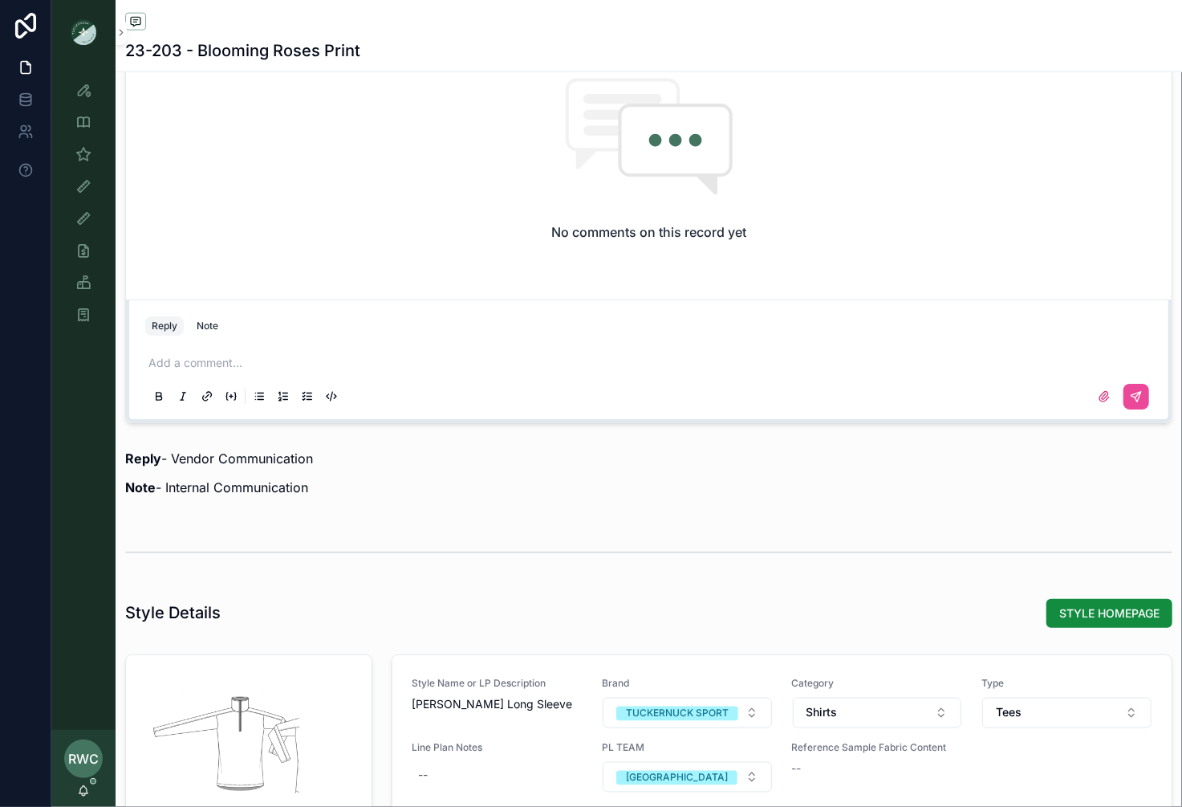
click at [331, 345] on div "Add a comment..." at bounding box center [648, 378] width 1007 height 67
click at [250, 358] on p "scrollable content" at bounding box center [651, 363] width 1007 height 16
drag, startPoint x: 247, startPoint y: 352, endPoint x: -35, endPoint y: 352, distance: 282.5
click at [0, 352] on html "**********" at bounding box center [591, 403] width 1182 height 807
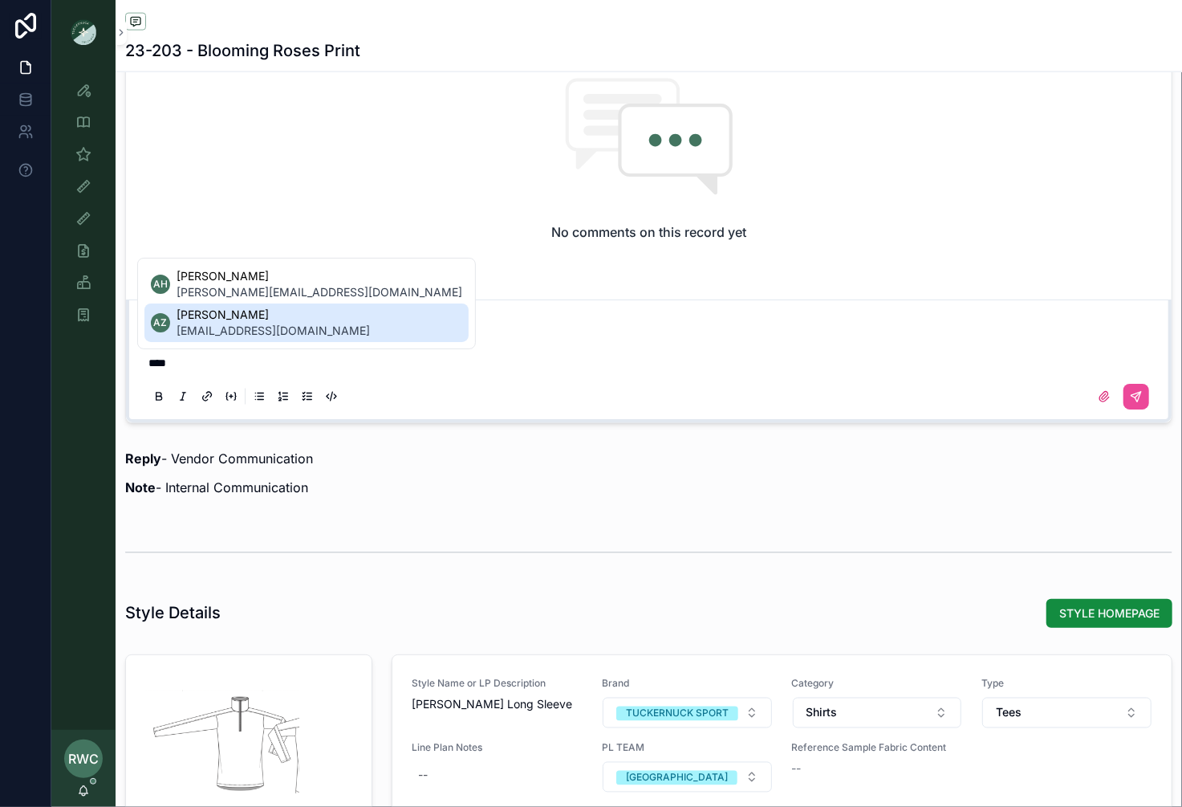
click at [223, 321] on span "[PERSON_NAME]" at bounding box center [273, 315] width 193 height 16
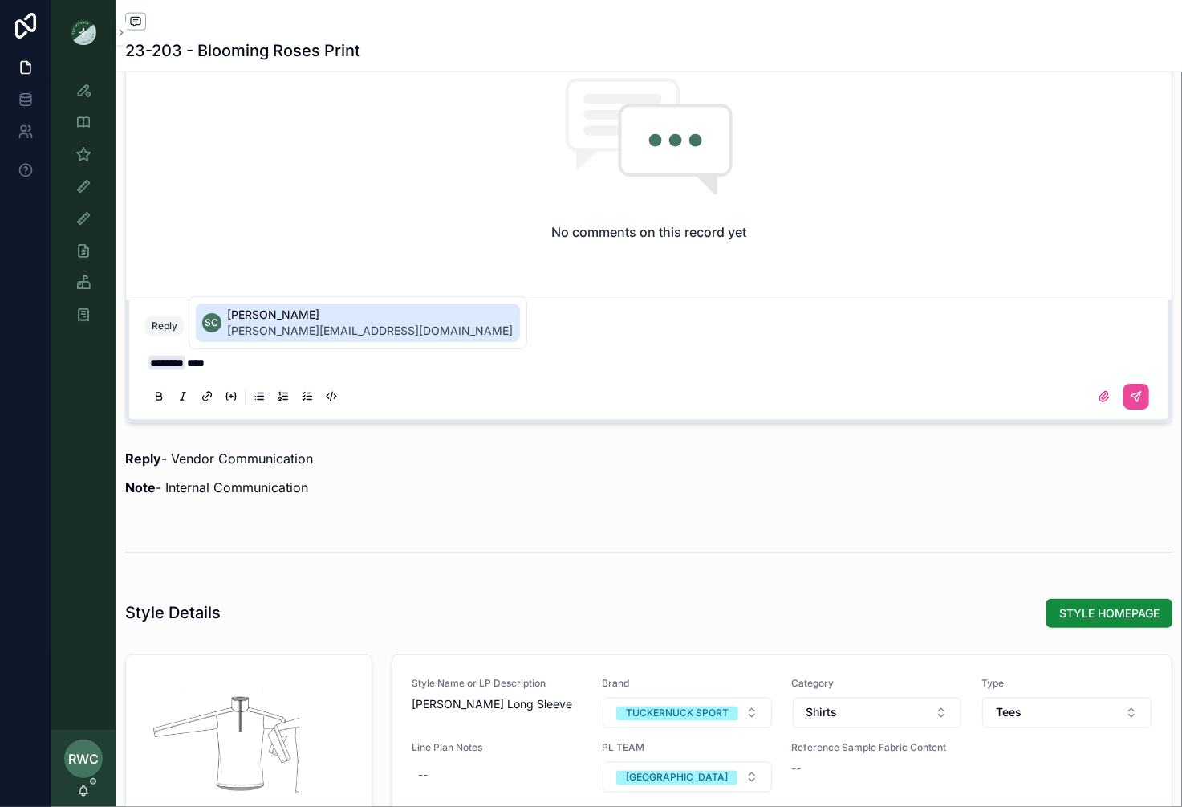
click at [340, 319] on span "[PERSON_NAME]" at bounding box center [371, 315] width 286 height 16
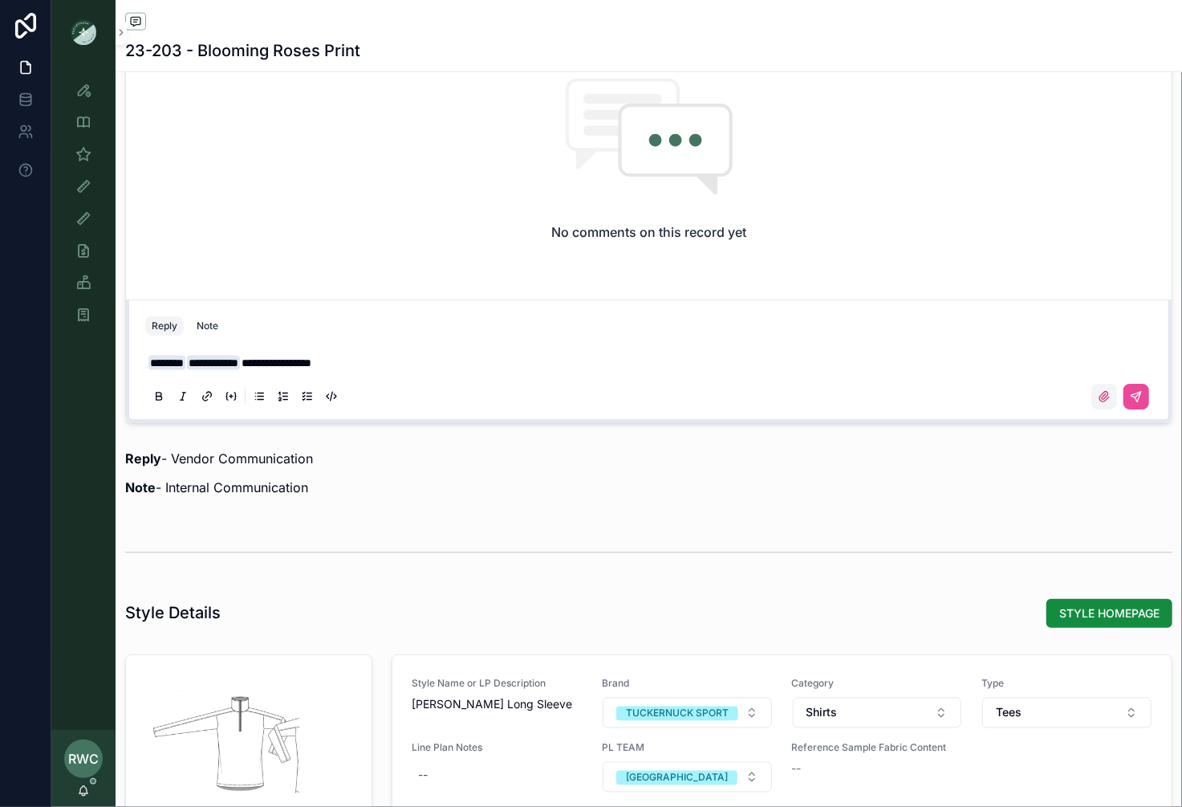
click at [1100, 390] on icon "scrollable content" at bounding box center [1104, 396] width 13 height 13
click at [0, 0] on input "scrollable content" at bounding box center [0, 0] width 0 height 0
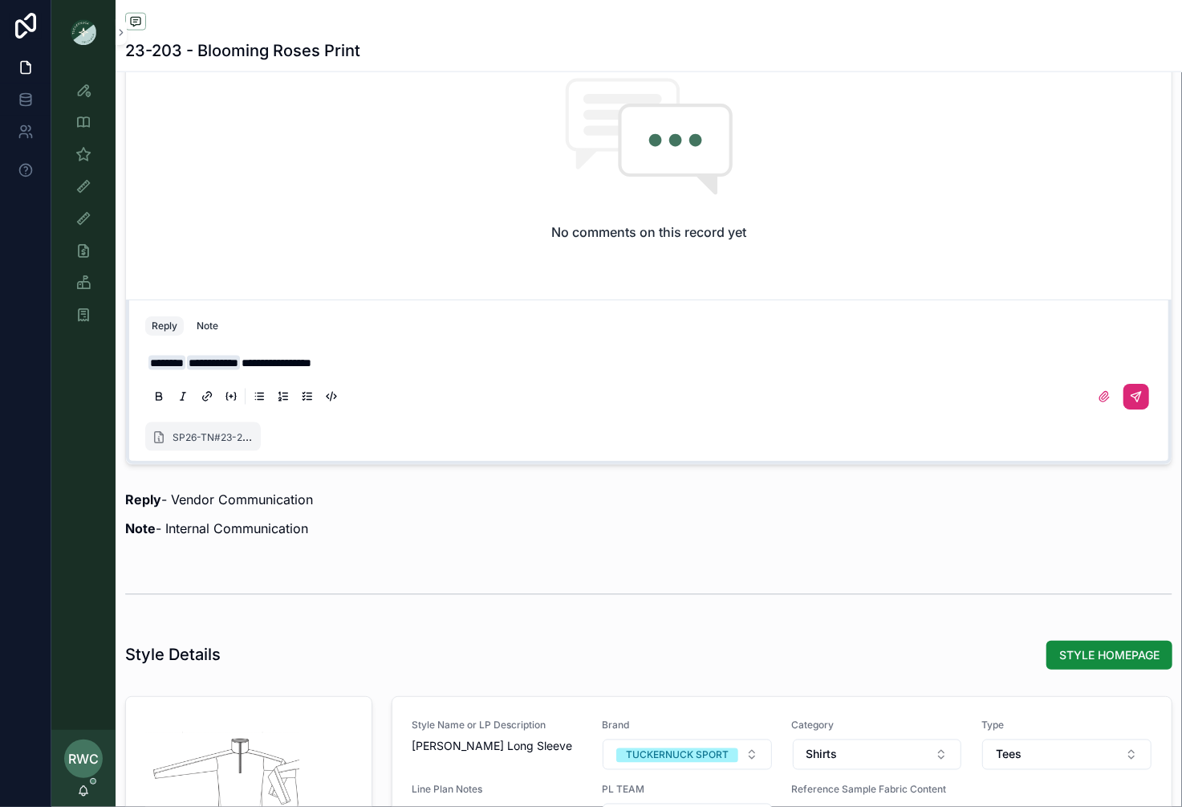
click at [1140, 390] on icon "scrollable content" at bounding box center [1136, 396] width 13 height 13
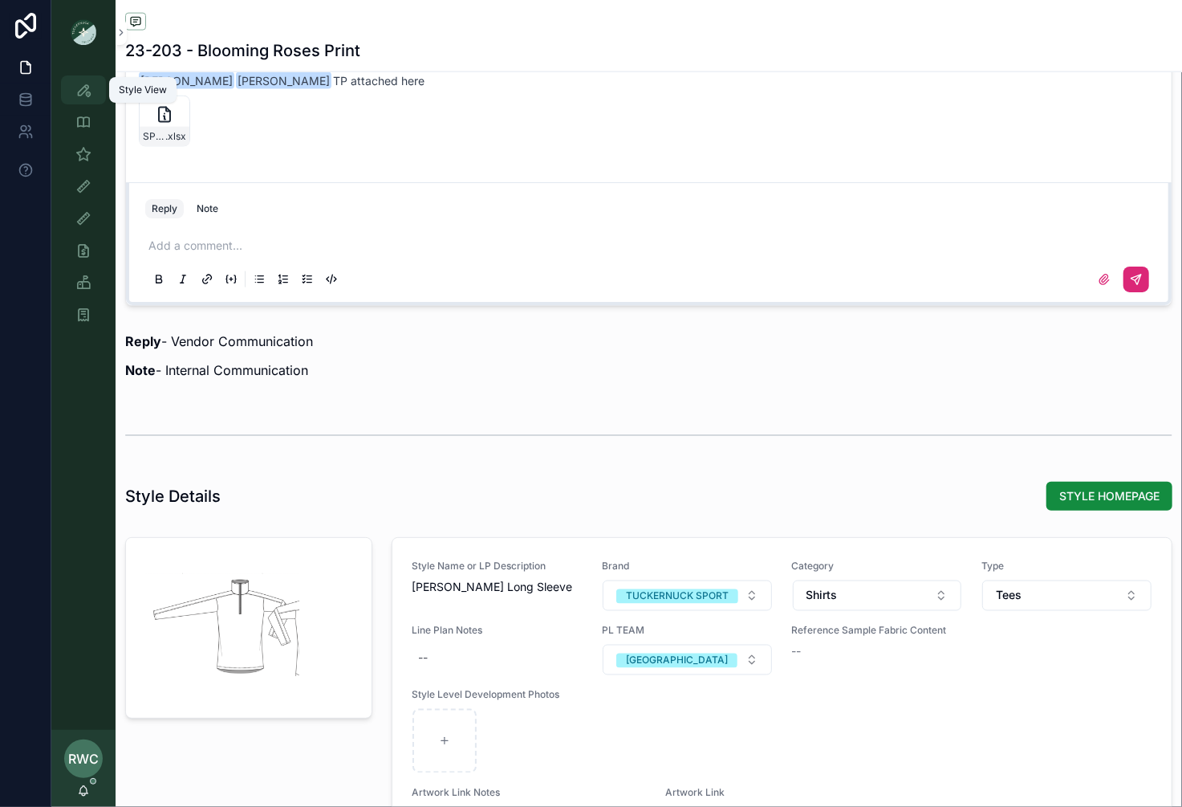
click at [76, 93] on icon "scrollable content" at bounding box center [83, 90] width 16 height 16
